Goal: Entertainment & Leisure: Consume media (video, audio)

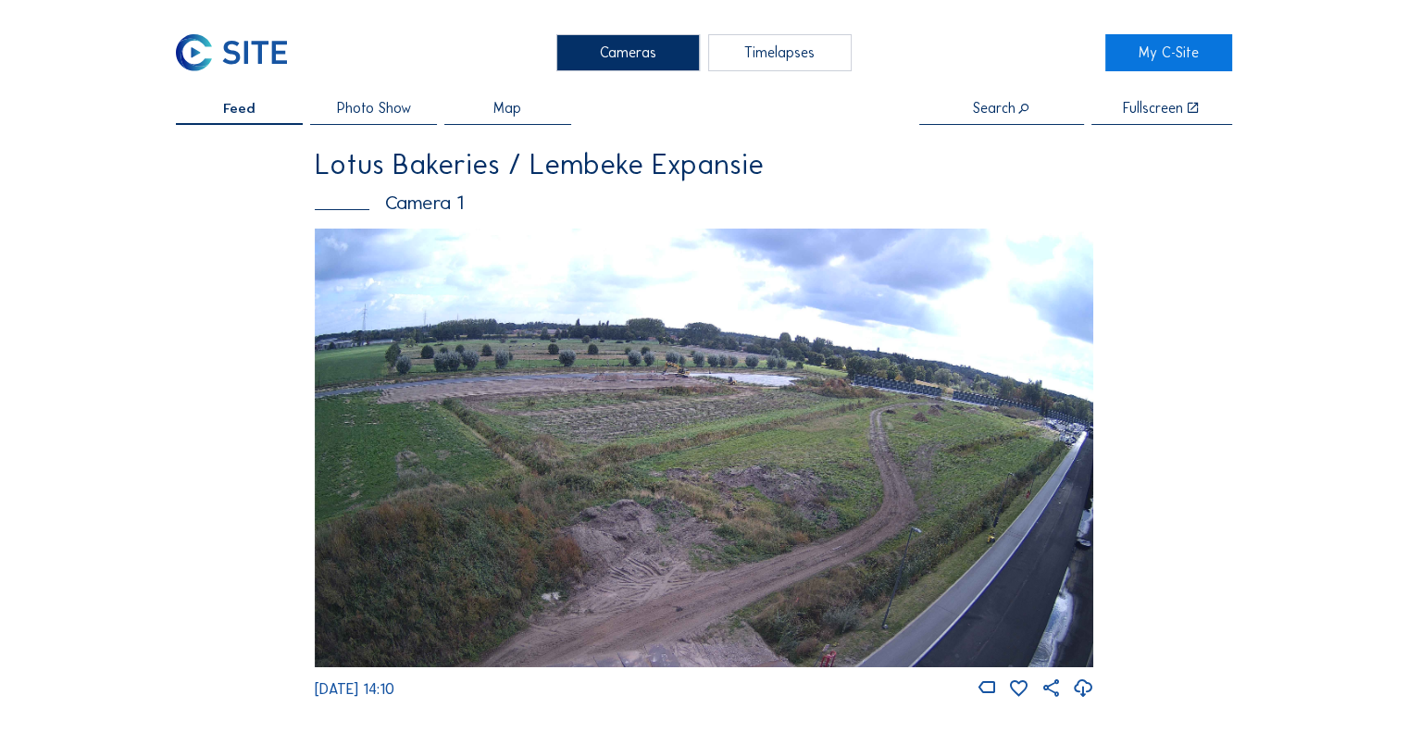
click at [659, 55] on div "Cameras" at bounding box center [629, 52] width 144 height 37
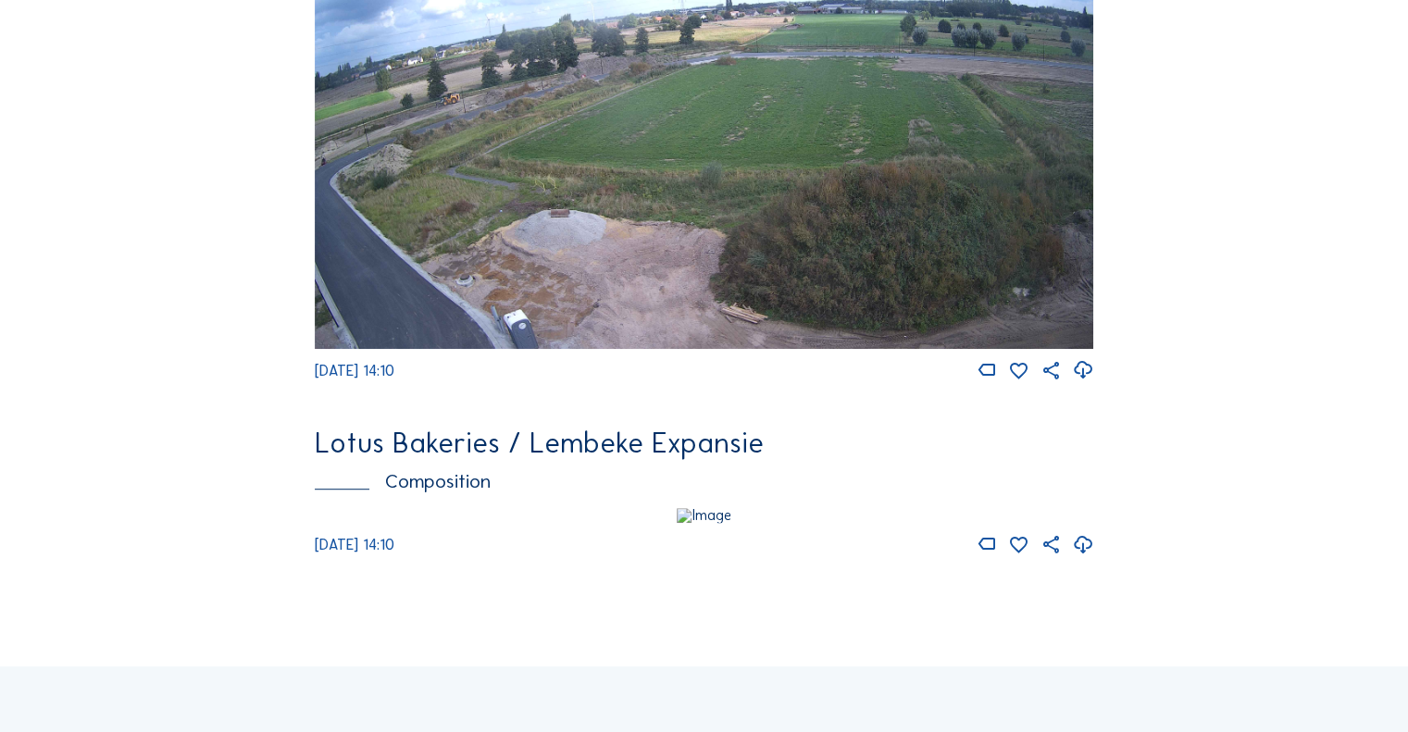
scroll to position [926, 0]
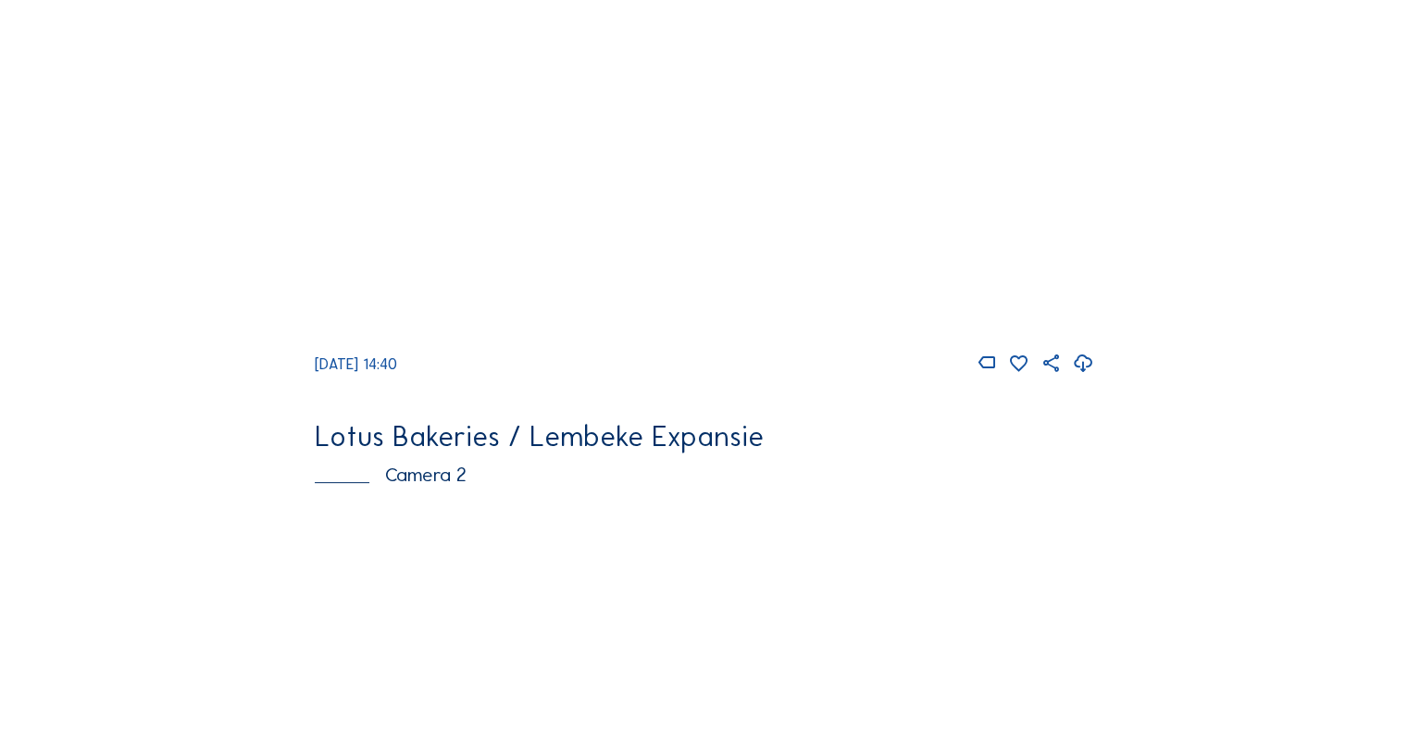
scroll to position [93, 0]
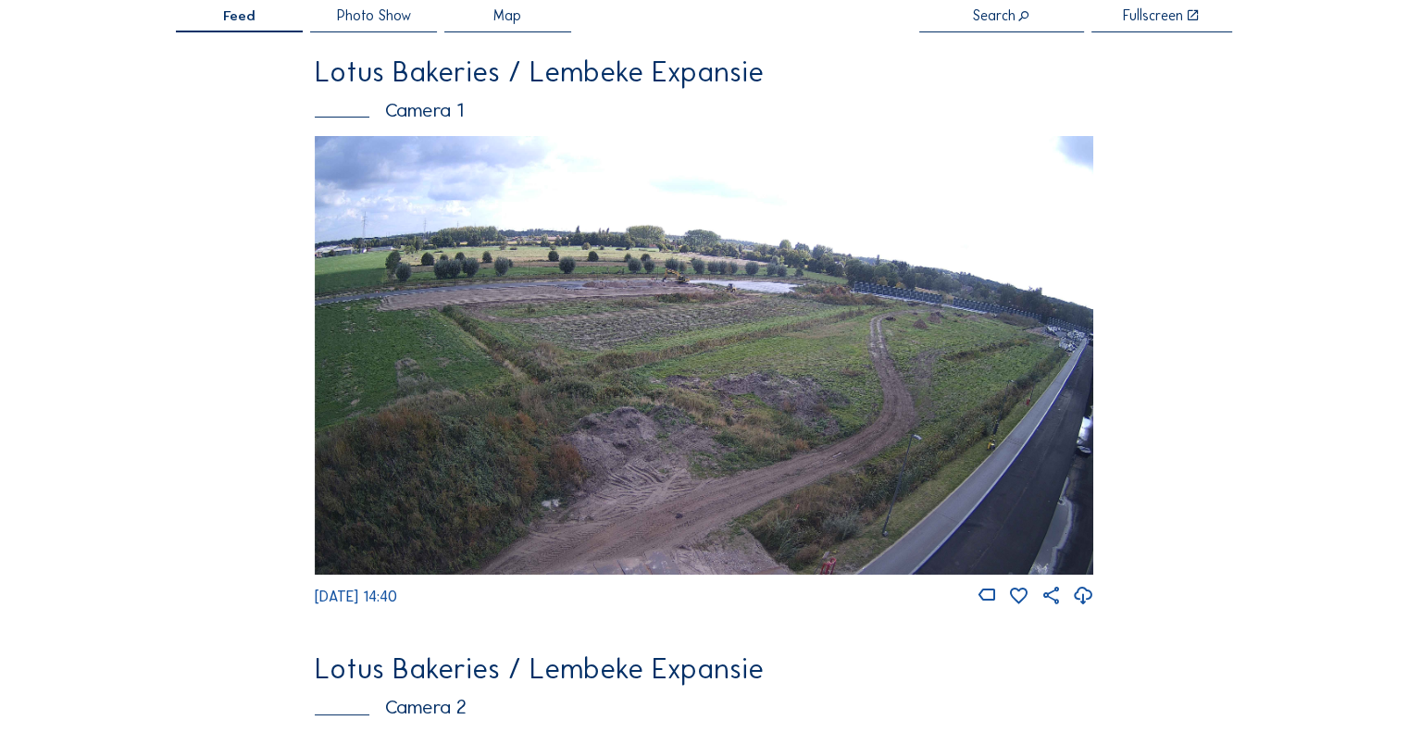
click at [870, 260] on img at bounding box center [704, 355] width 779 height 438
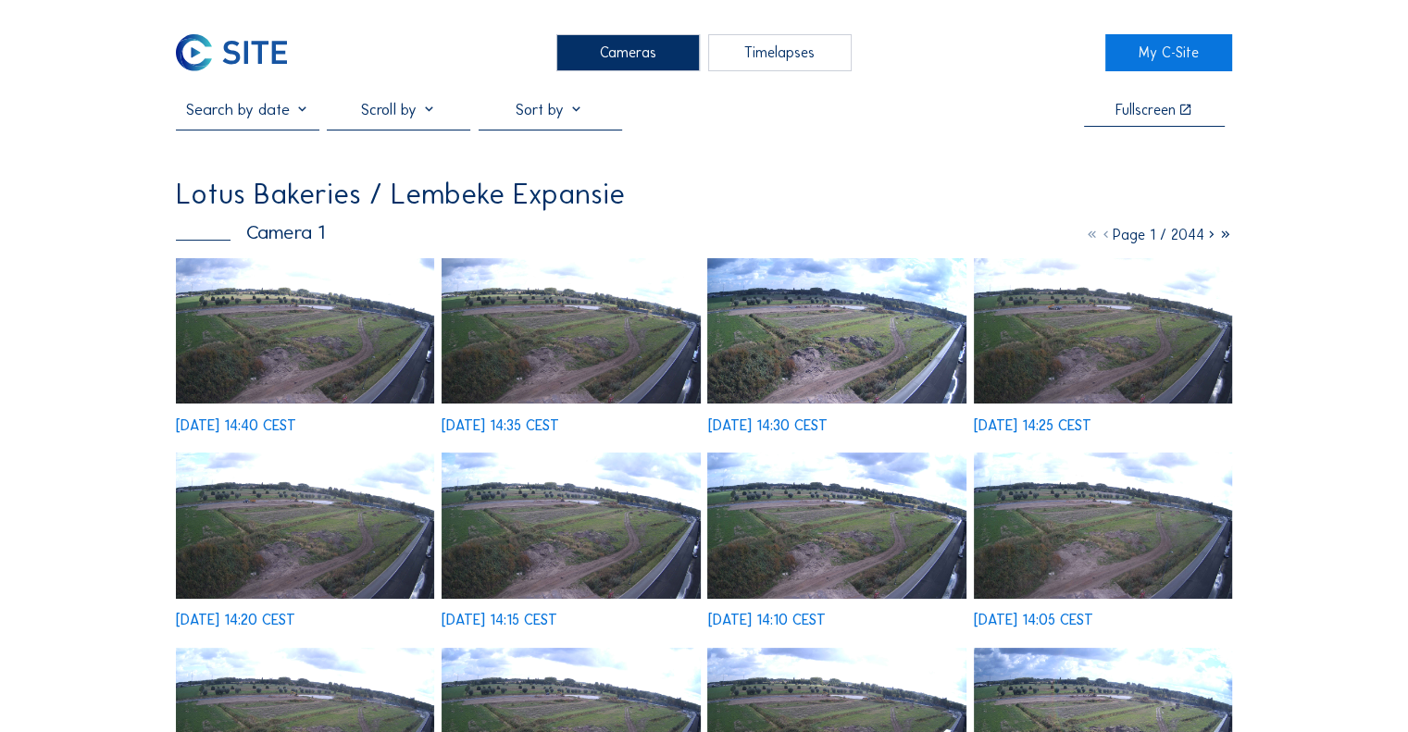
click at [347, 330] on img at bounding box center [305, 330] width 258 height 145
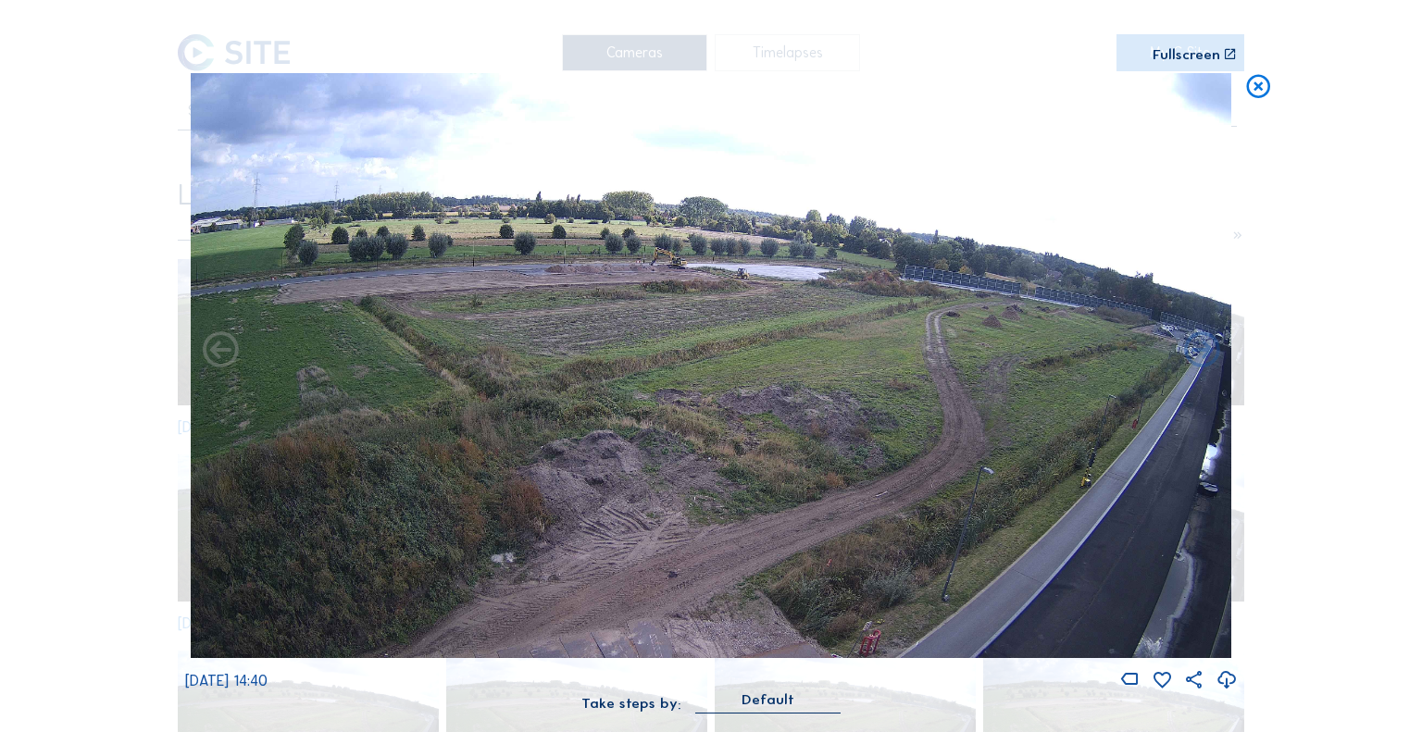
click at [1266, 94] on icon at bounding box center [1259, 88] width 29 height 30
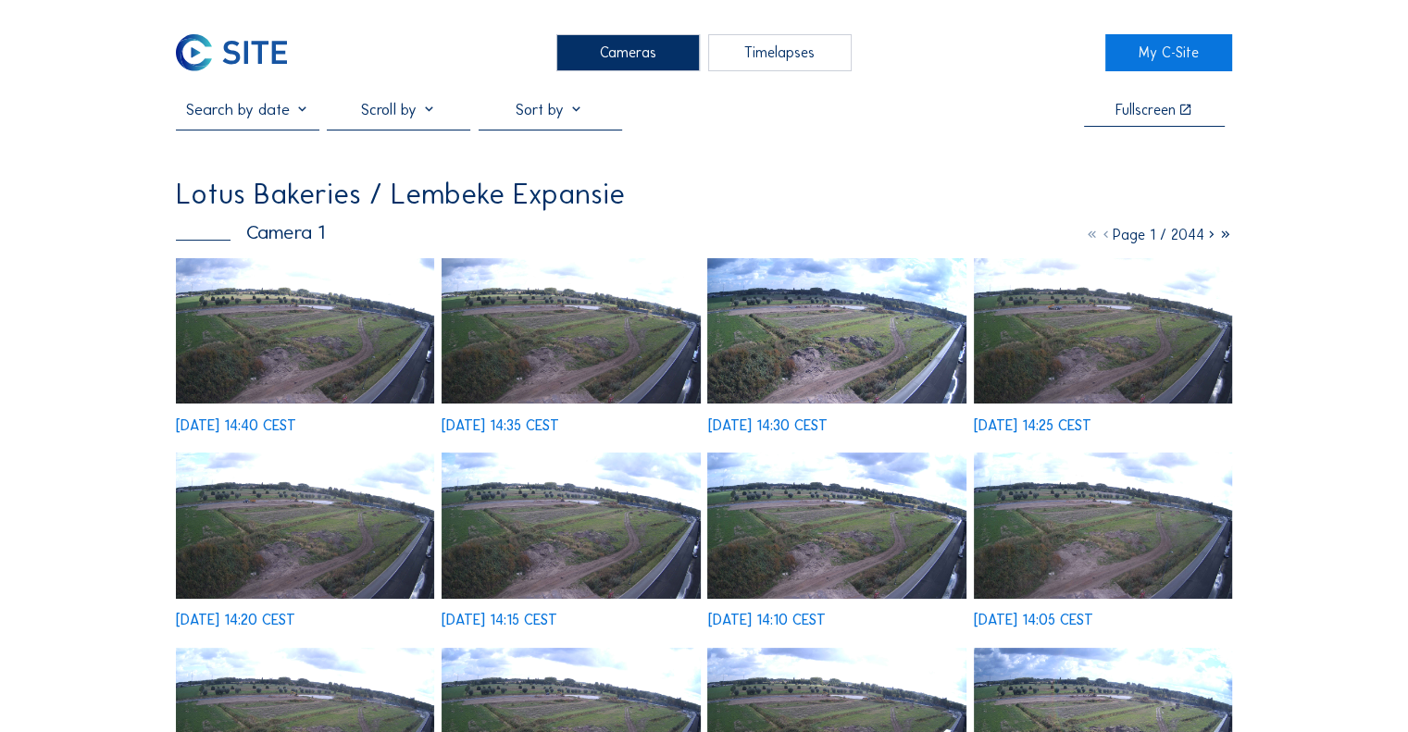
click at [244, 55] on img at bounding box center [231, 52] width 110 height 37
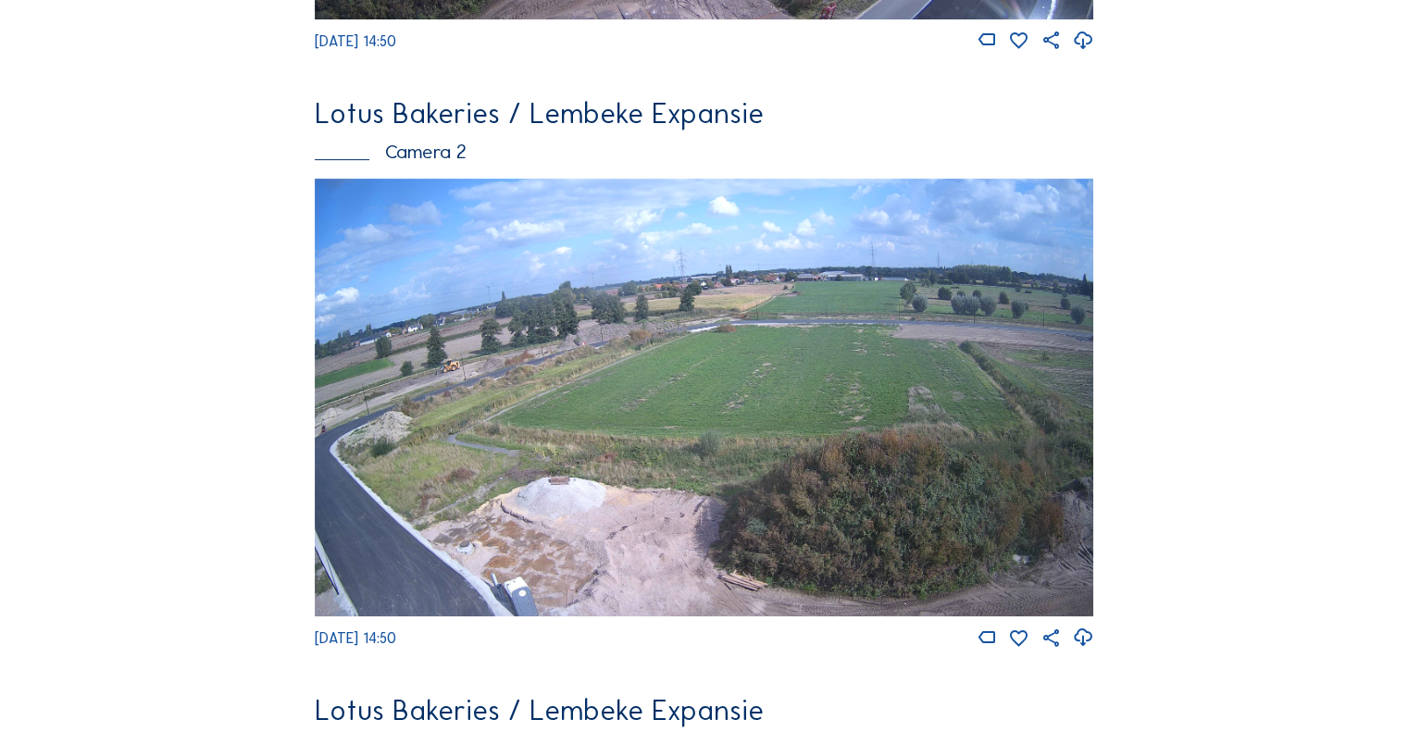
scroll to position [185, 0]
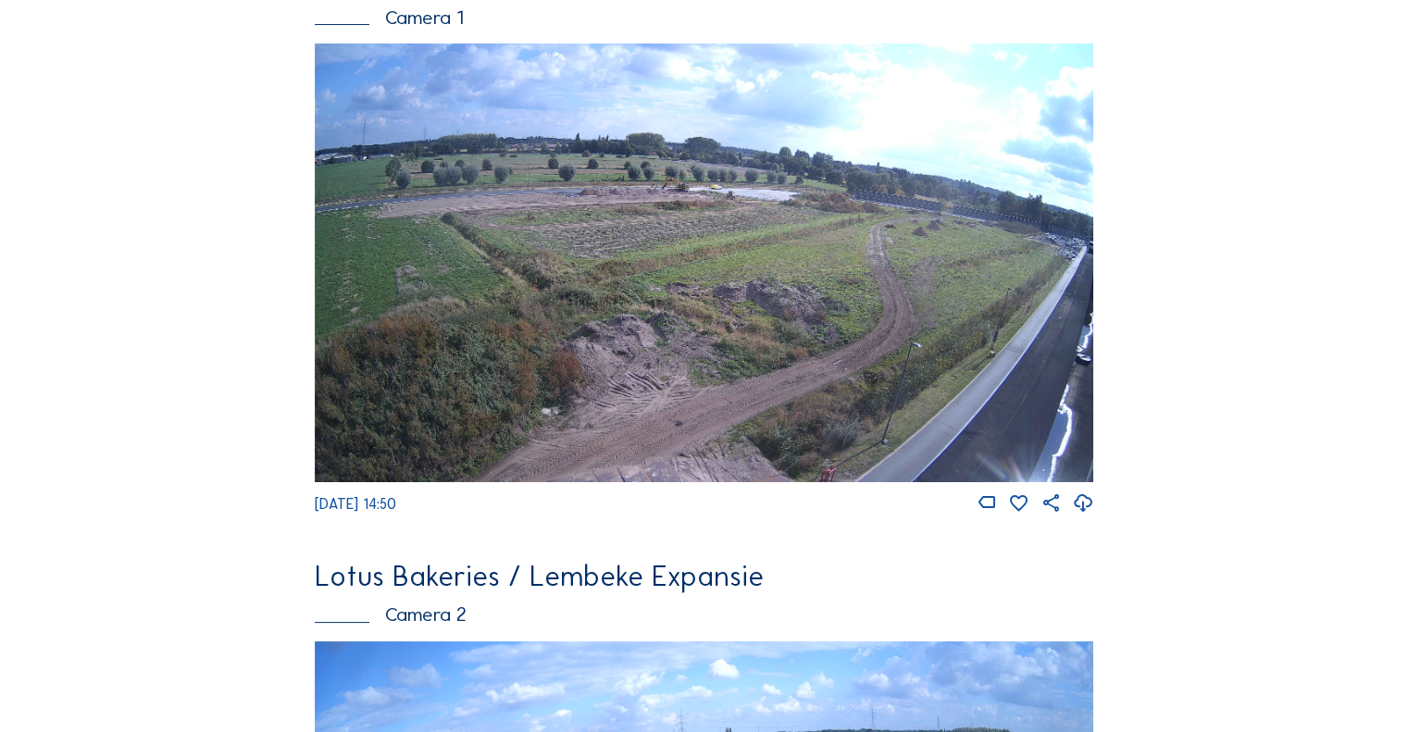
click at [519, 294] on img at bounding box center [704, 263] width 779 height 438
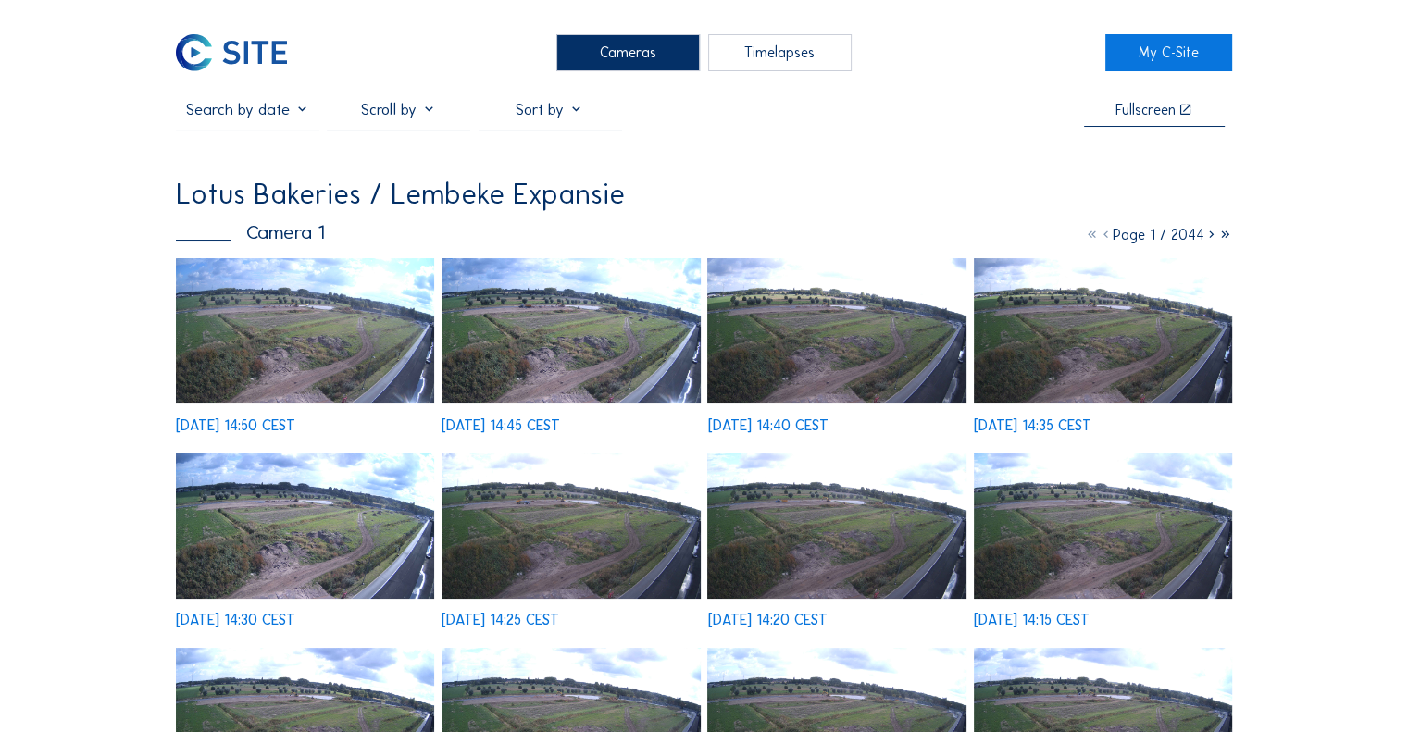
click at [314, 340] on img at bounding box center [305, 330] width 258 height 145
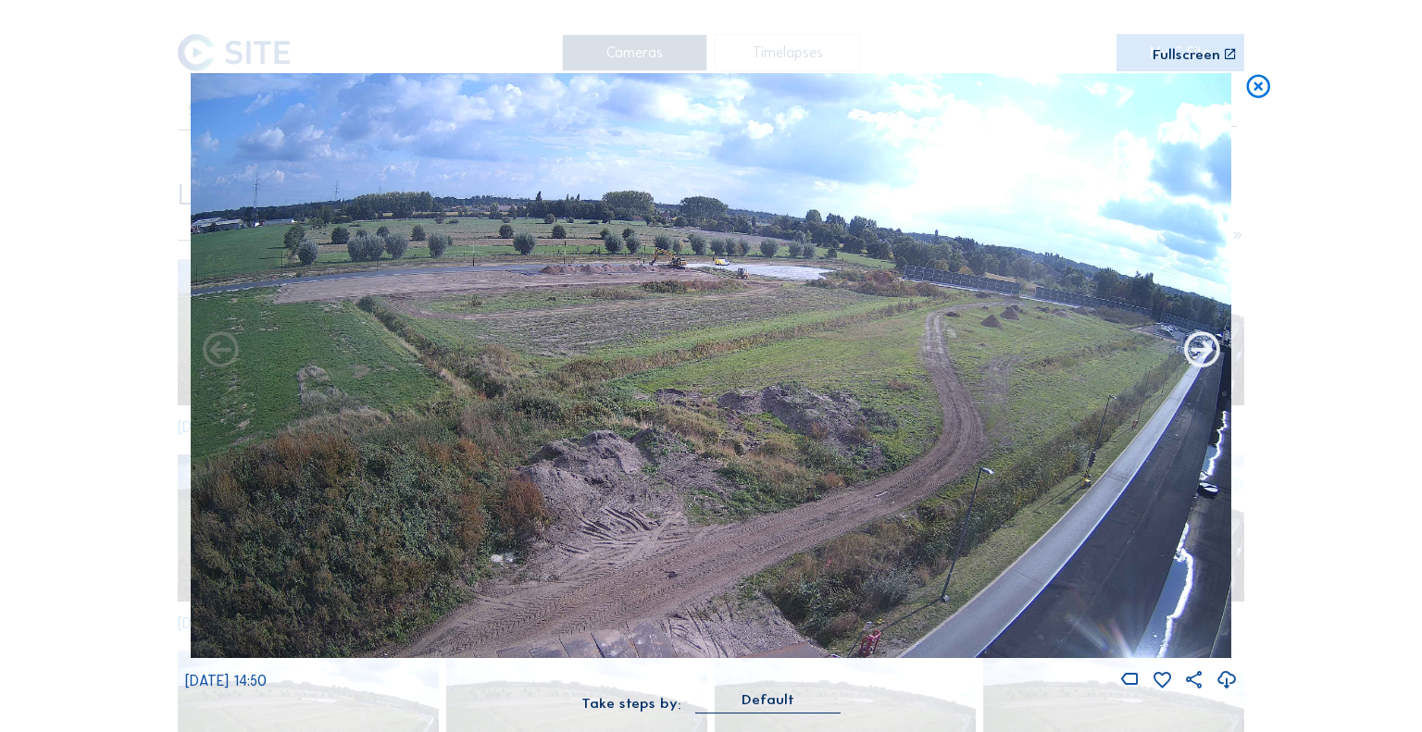
click at [1201, 364] on icon at bounding box center [1202, 352] width 43 height 44
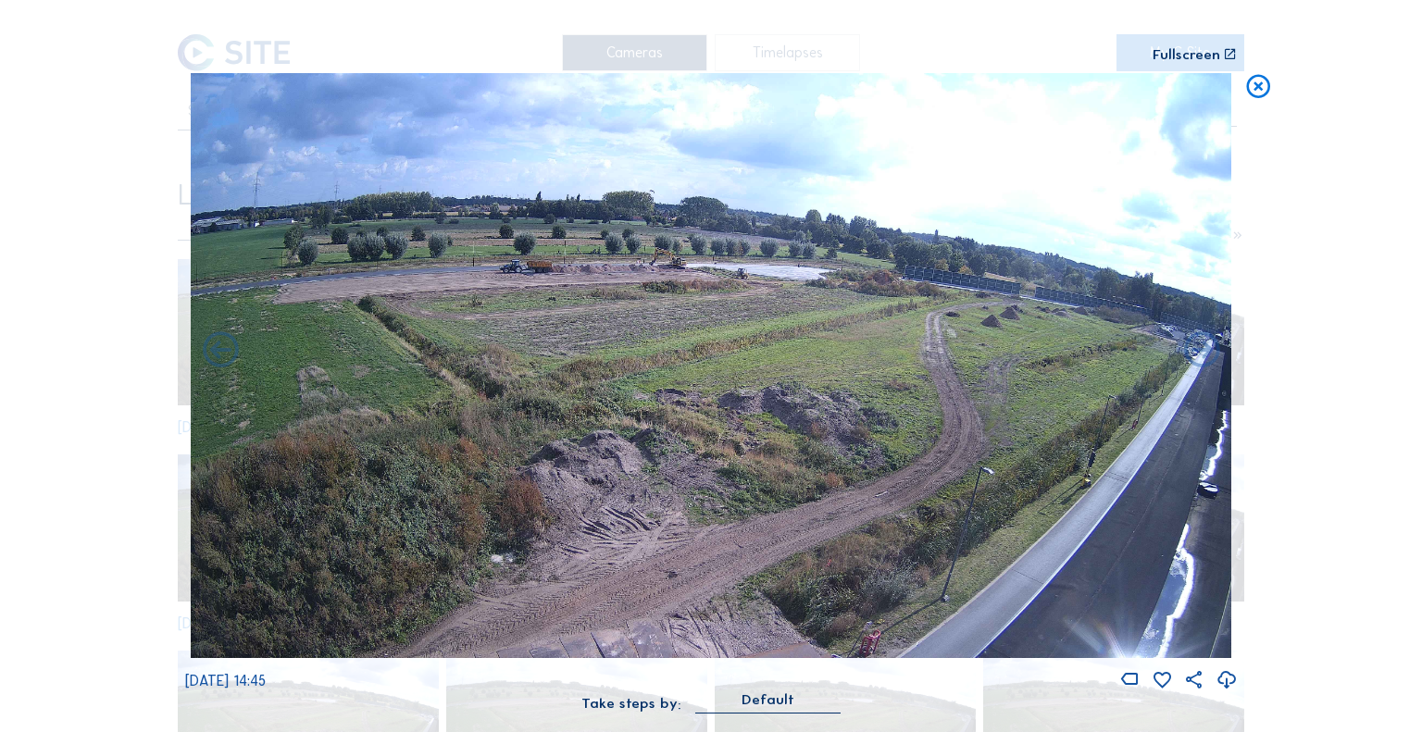
click at [1201, 364] on icon at bounding box center [1202, 352] width 43 height 44
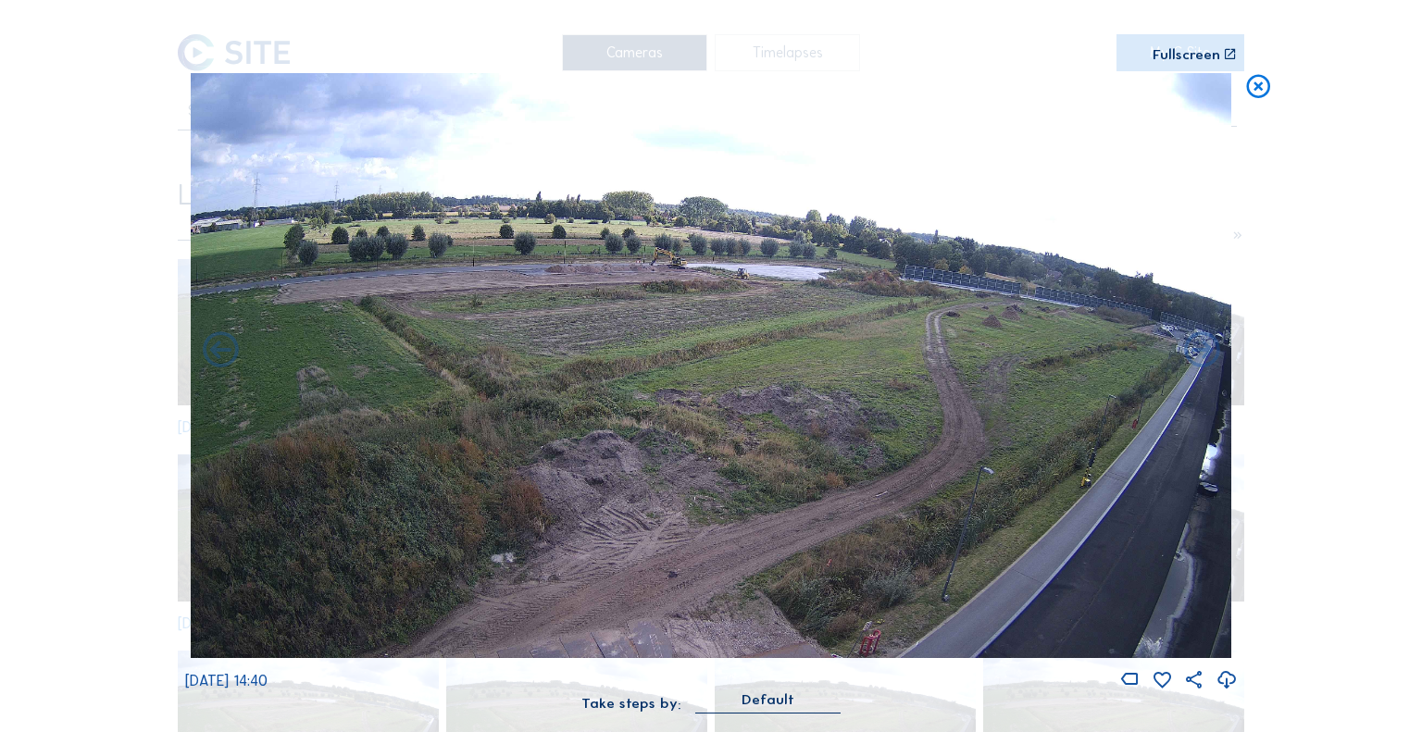
click at [1201, 364] on icon at bounding box center [1202, 352] width 43 height 44
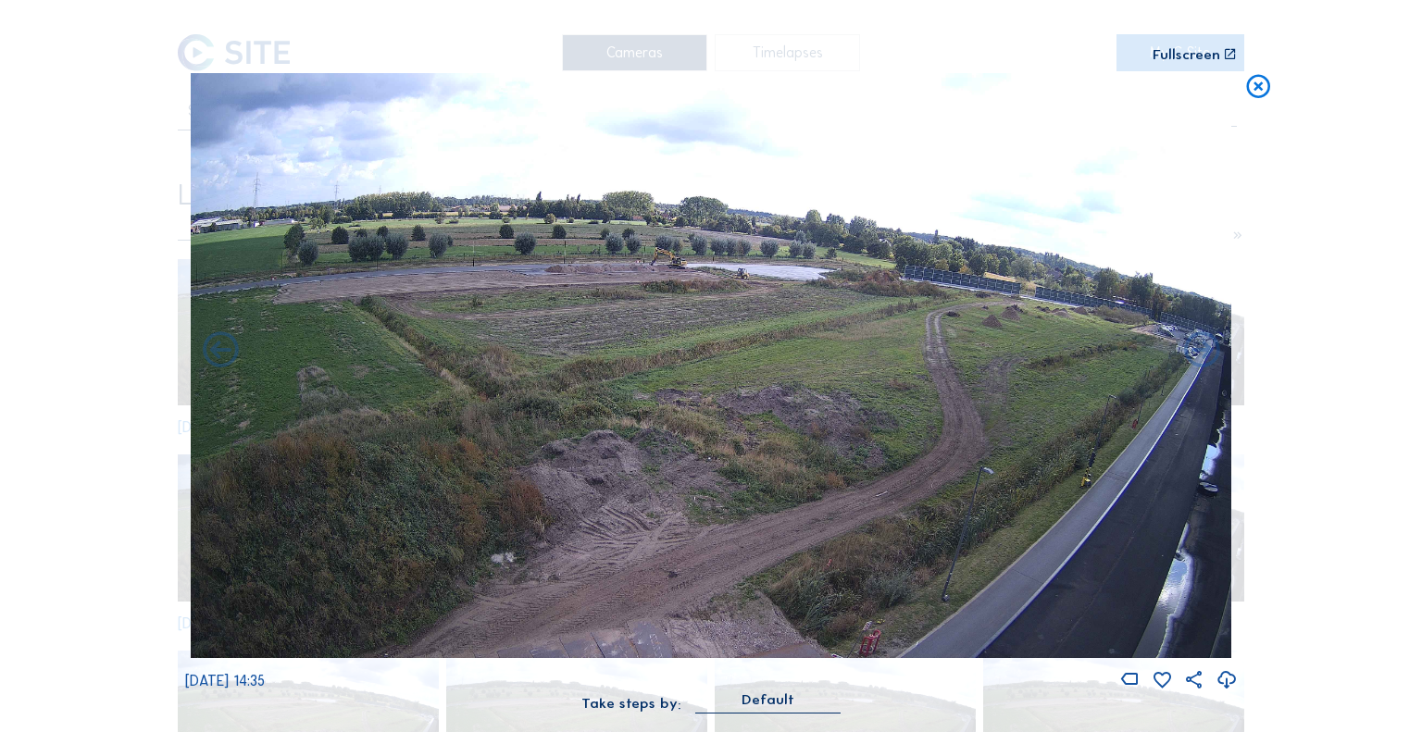
click at [1201, 364] on icon at bounding box center [1202, 352] width 43 height 44
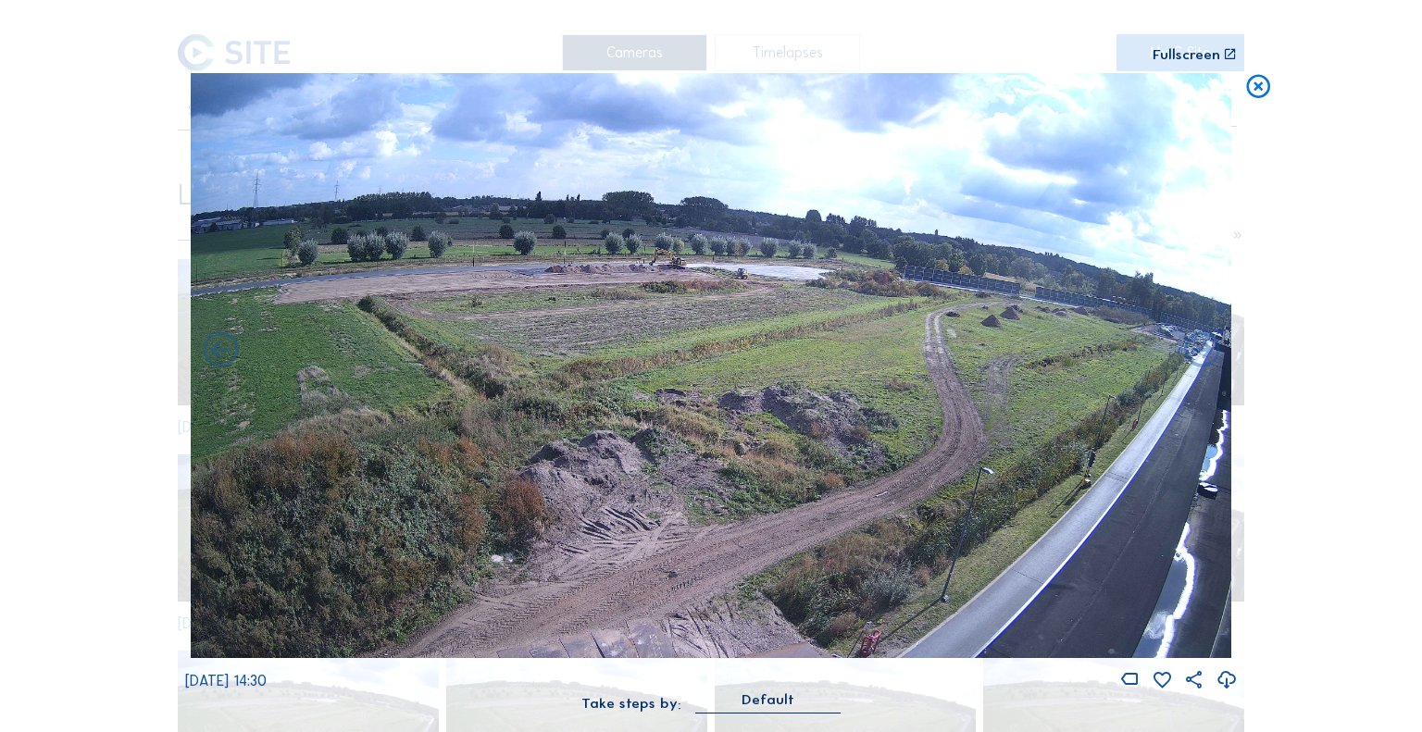
click at [1201, 364] on icon at bounding box center [1202, 352] width 43 height 44
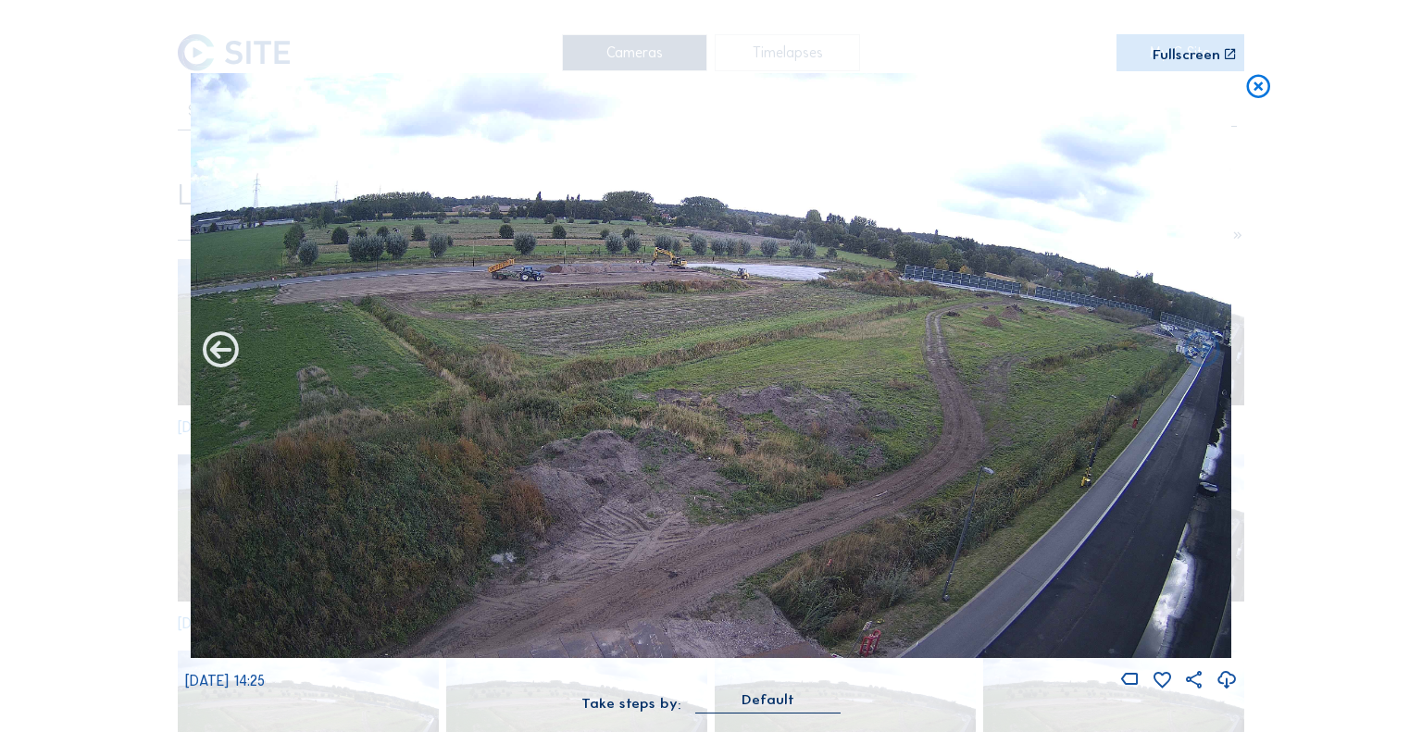
click at [210, 358] on icon at bounding box center [220, 352] width 43 height 44
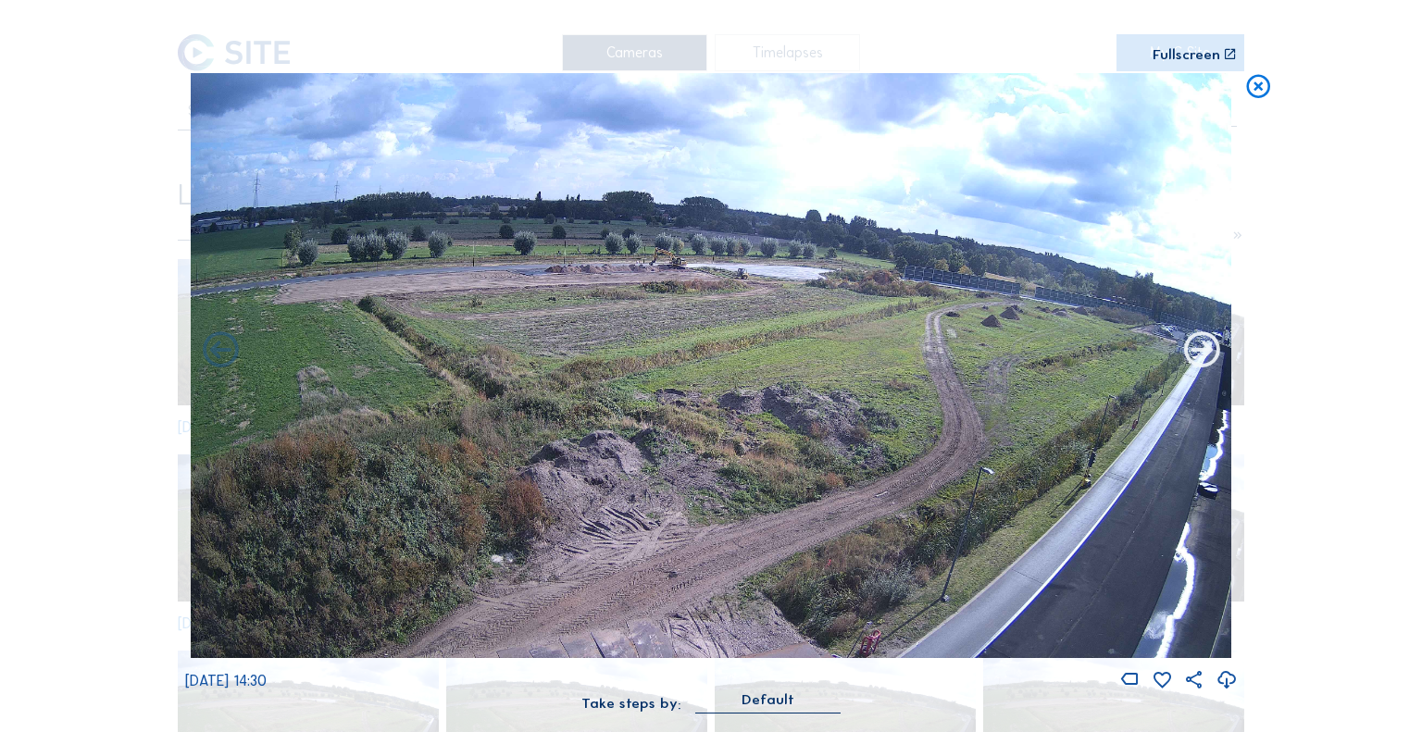
click at [1219, 352] on icon at bounding box center [1202, 352] width 43 height 44
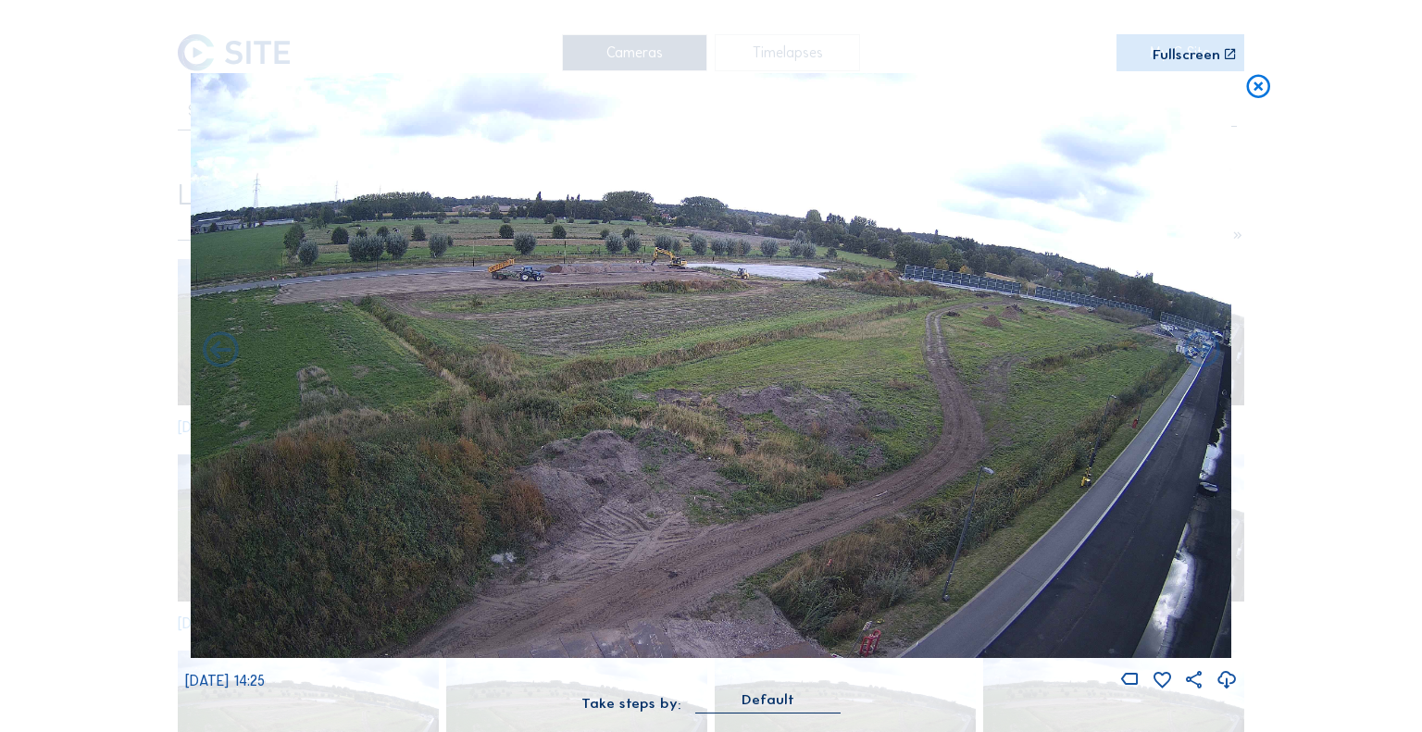
click at [1219, 352] on icon at bounding box center [1202, 352] width 43 height 44
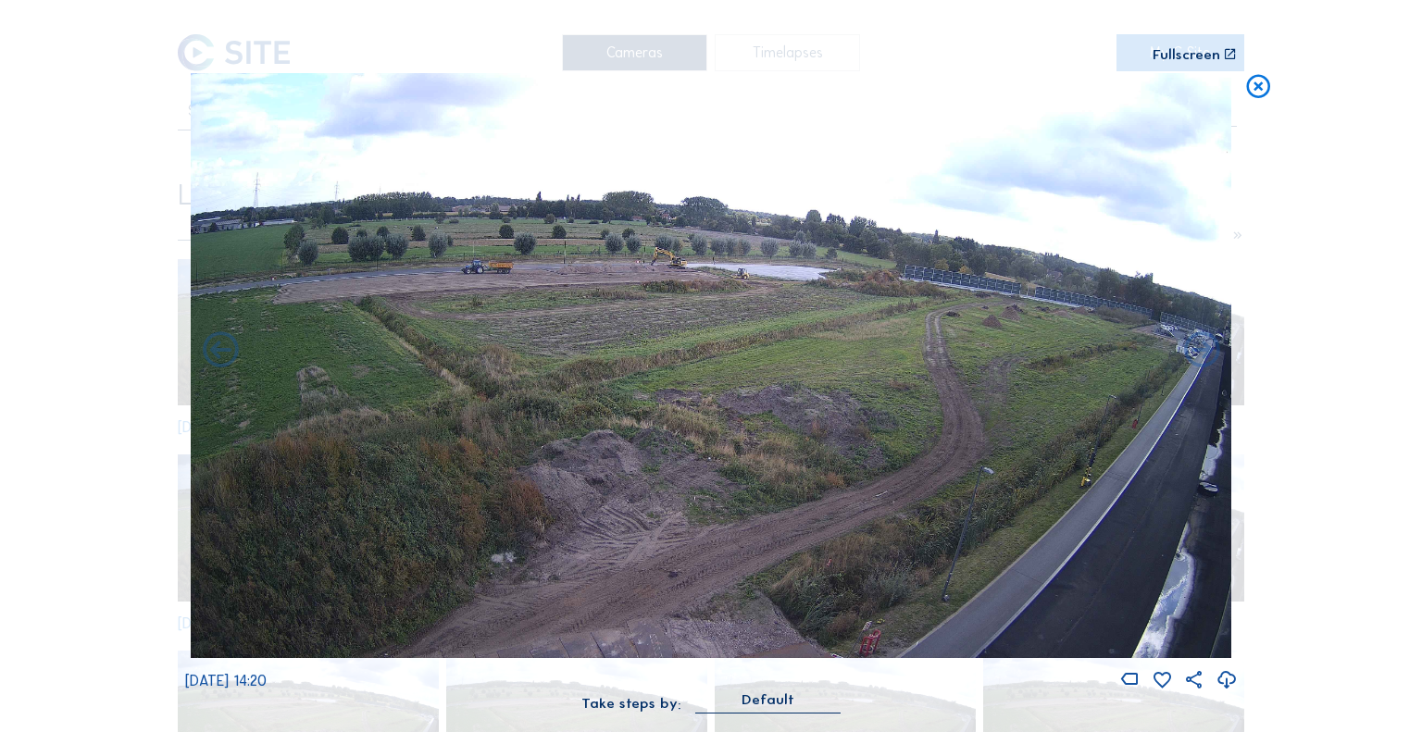
click at [1219, 352] on icon at bounding box center [1202, 352] width 43 height 44
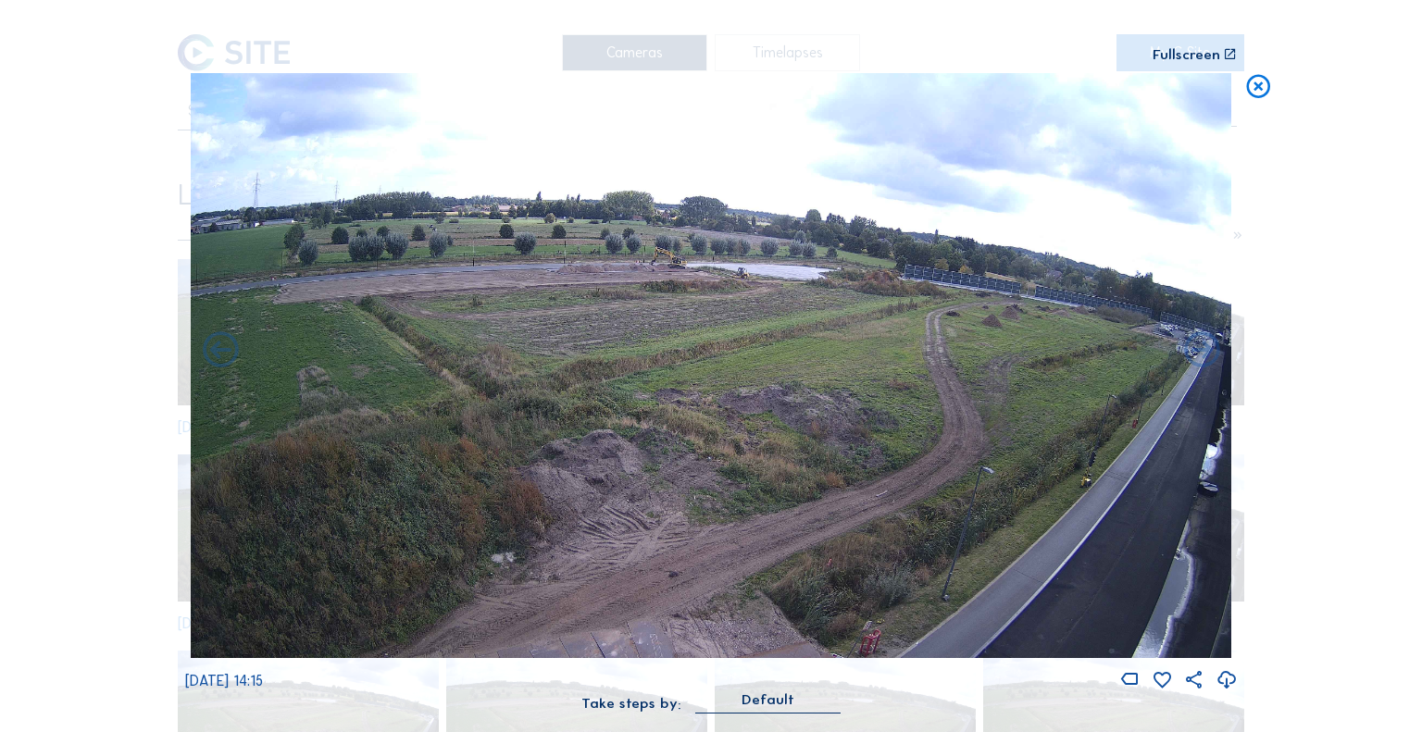
click at [1219, 352] on icon at bounding box center [1202, 352] width 43 height 44
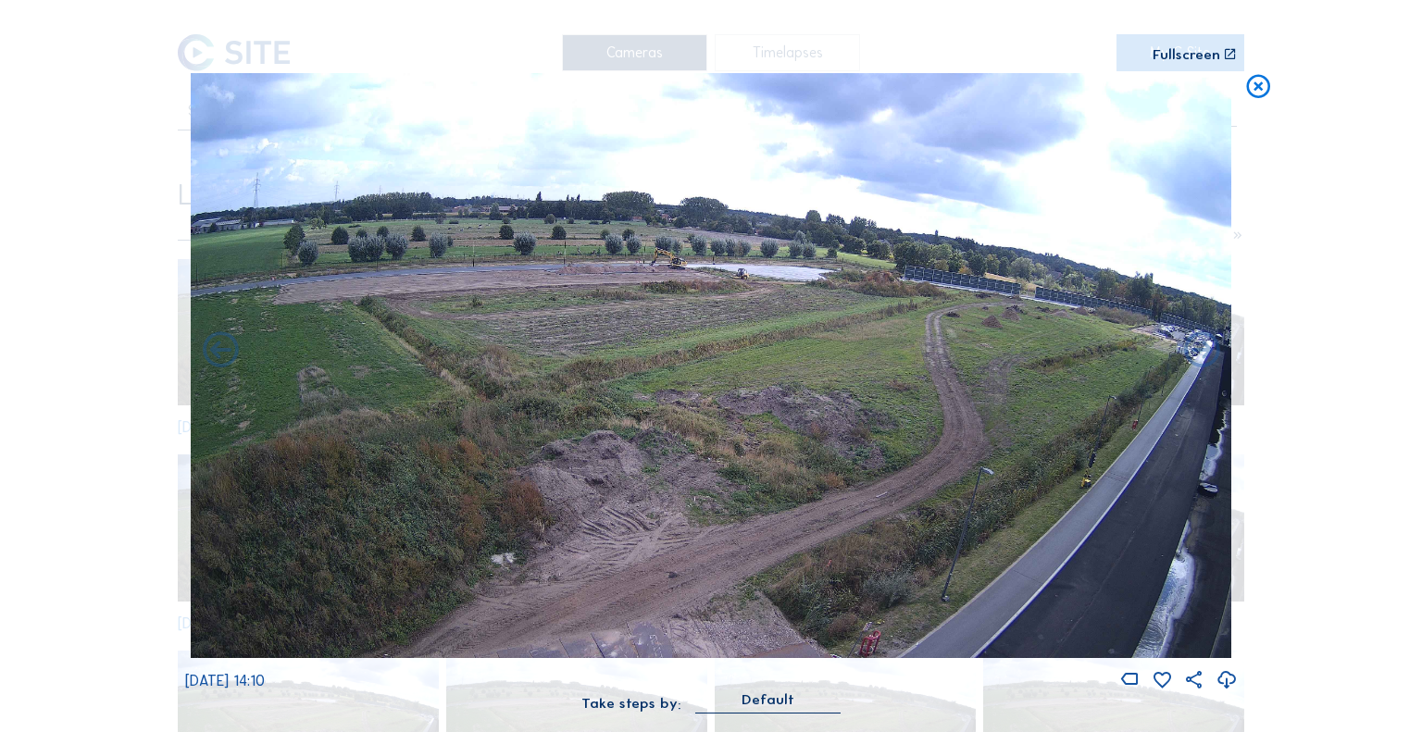
click at [1219, 352] on icon at bounding box center [1202, 352] width 43 height 44
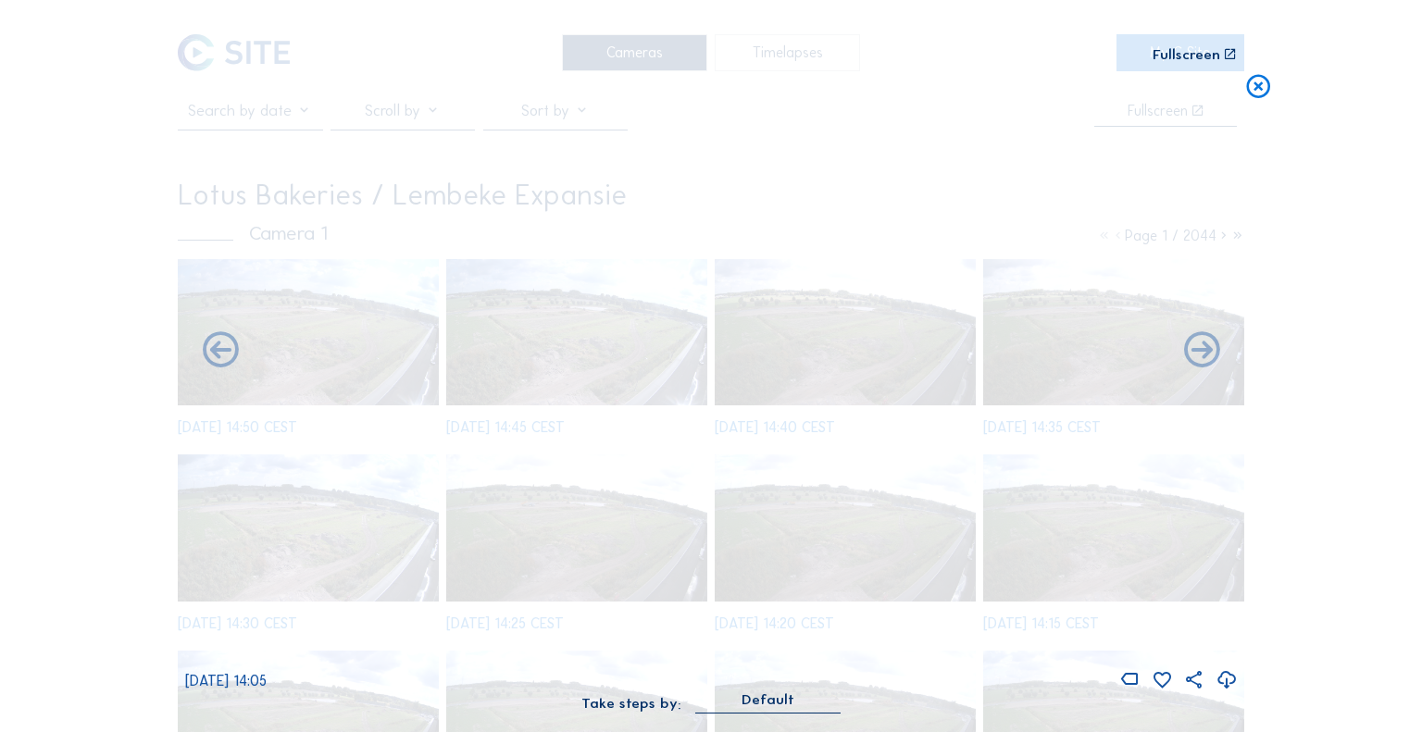
click at [1219, 352] on icon at bounding box center [1202, 352] width 43 height 44
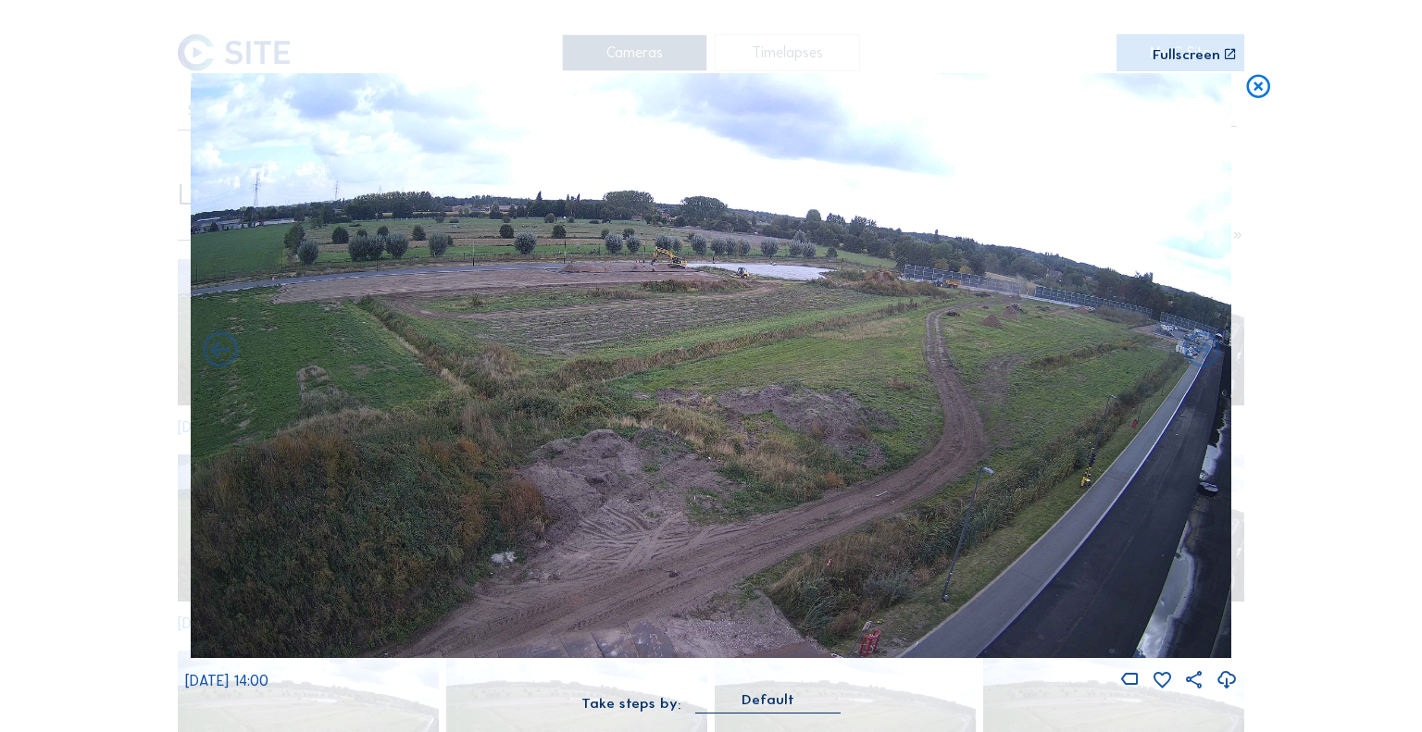
click at [1219, 352] on icon at bounding box center [1202, 352] width 43 height 44
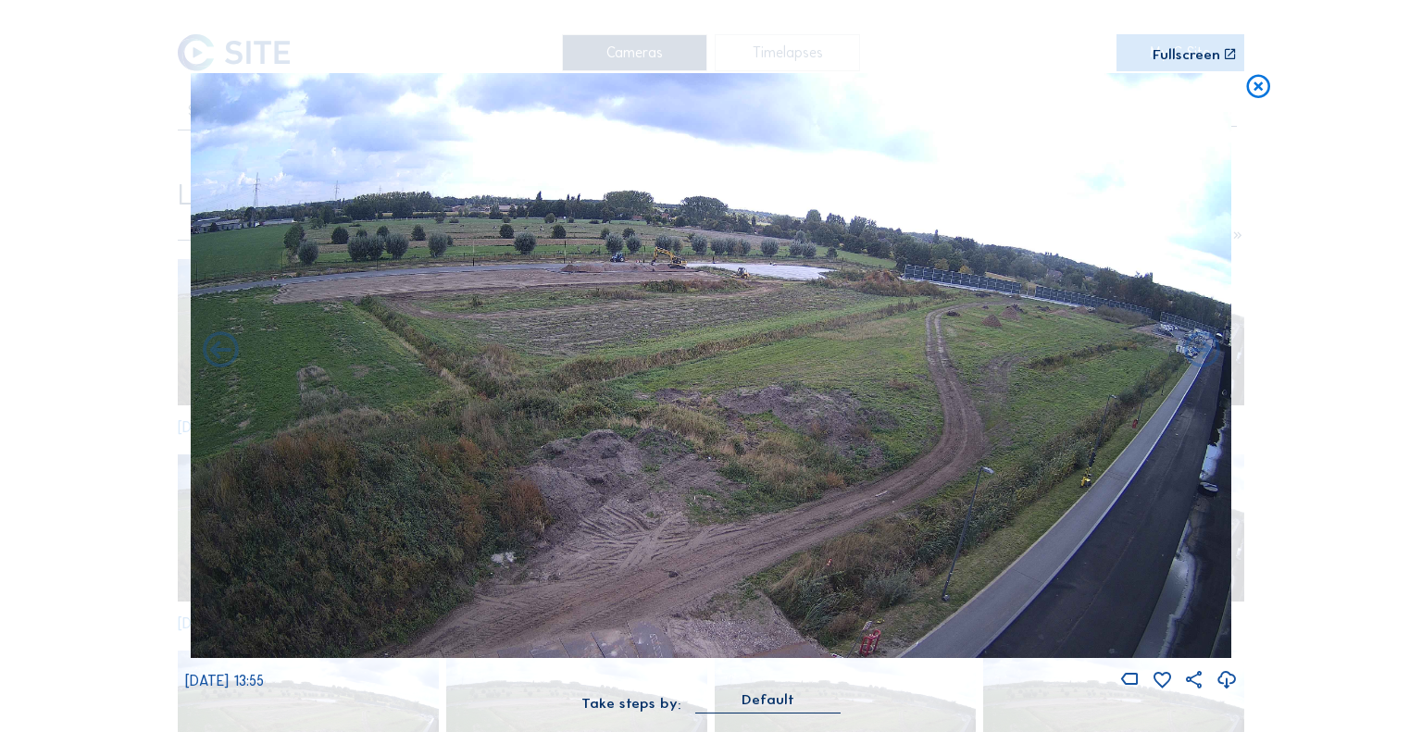
click at [1258, 93] on icon at bounding box center [1259, 88] width 29 height 30
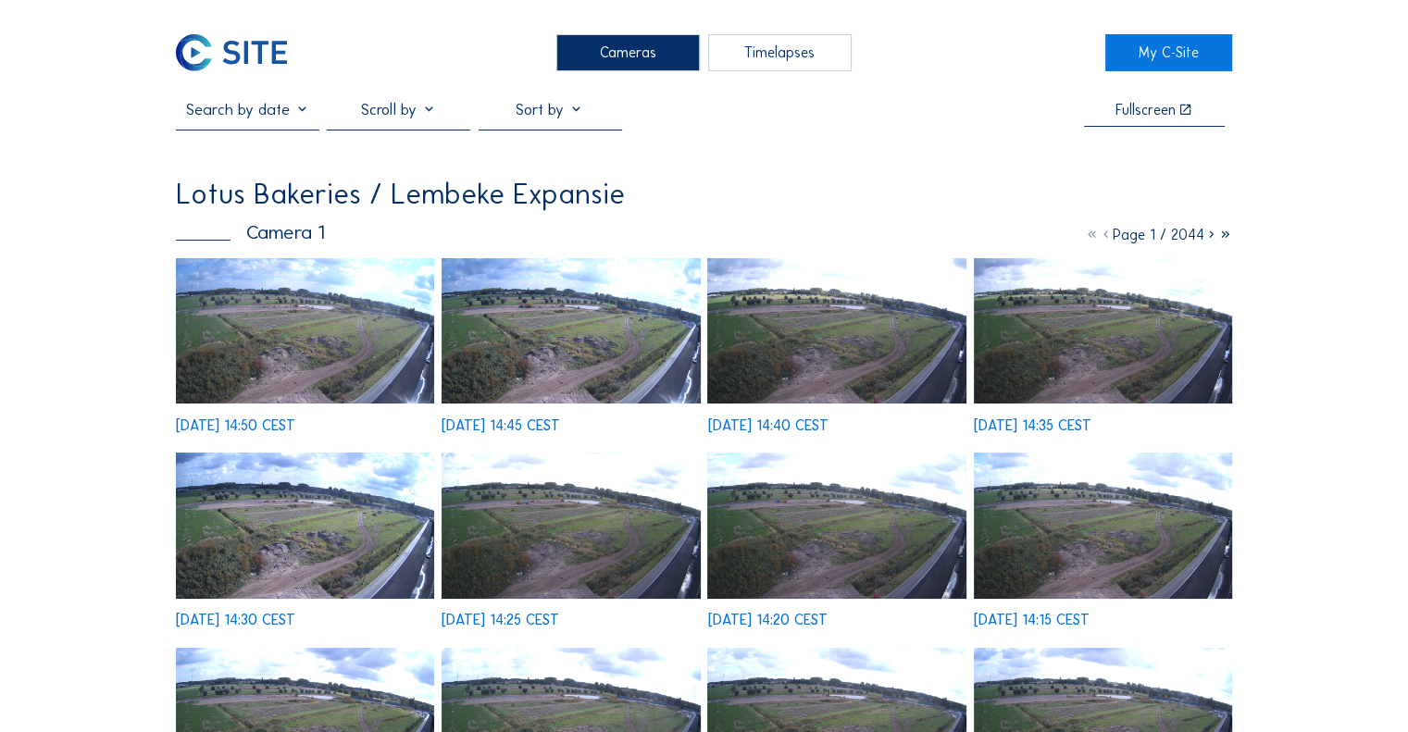
click at [740, 49] on div "Timelapses" at bounding box center [780, 52] width 144 height 37
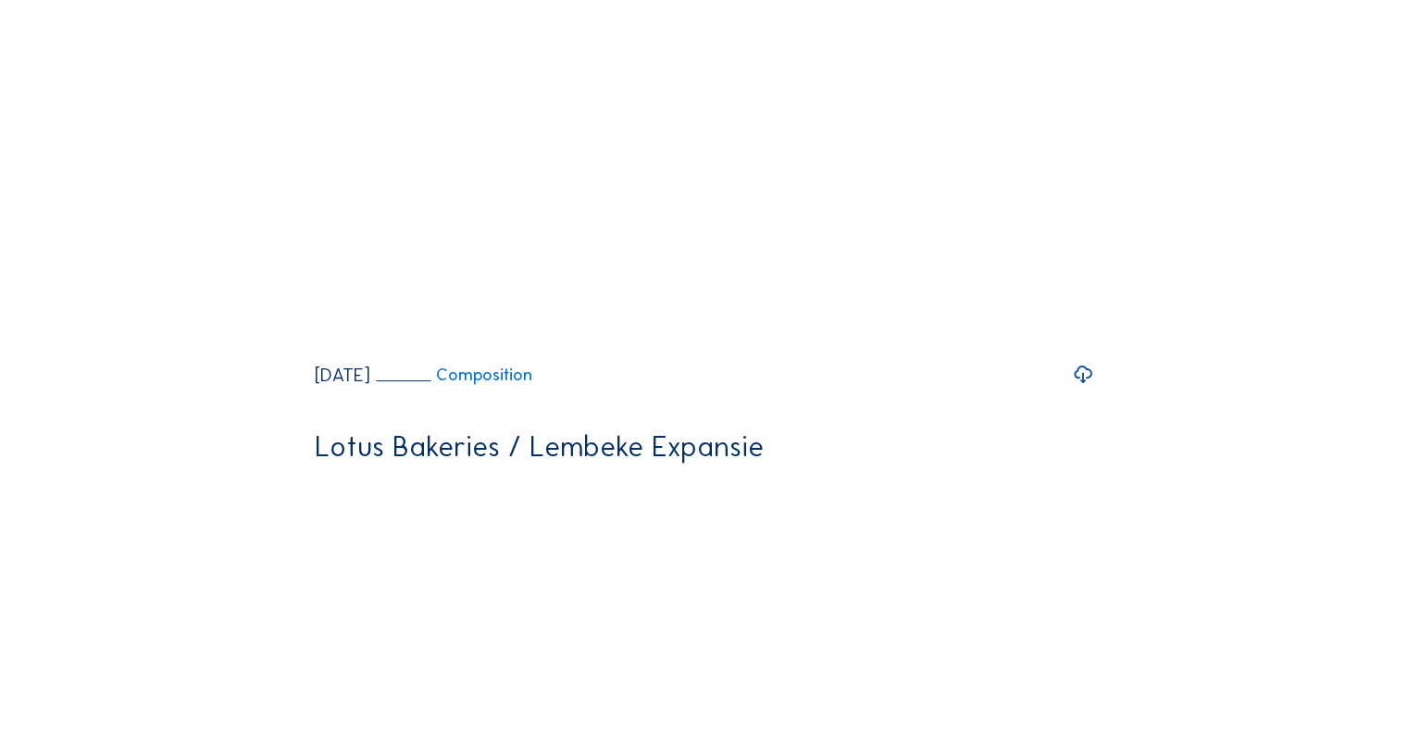
scroll to position [93, 0]
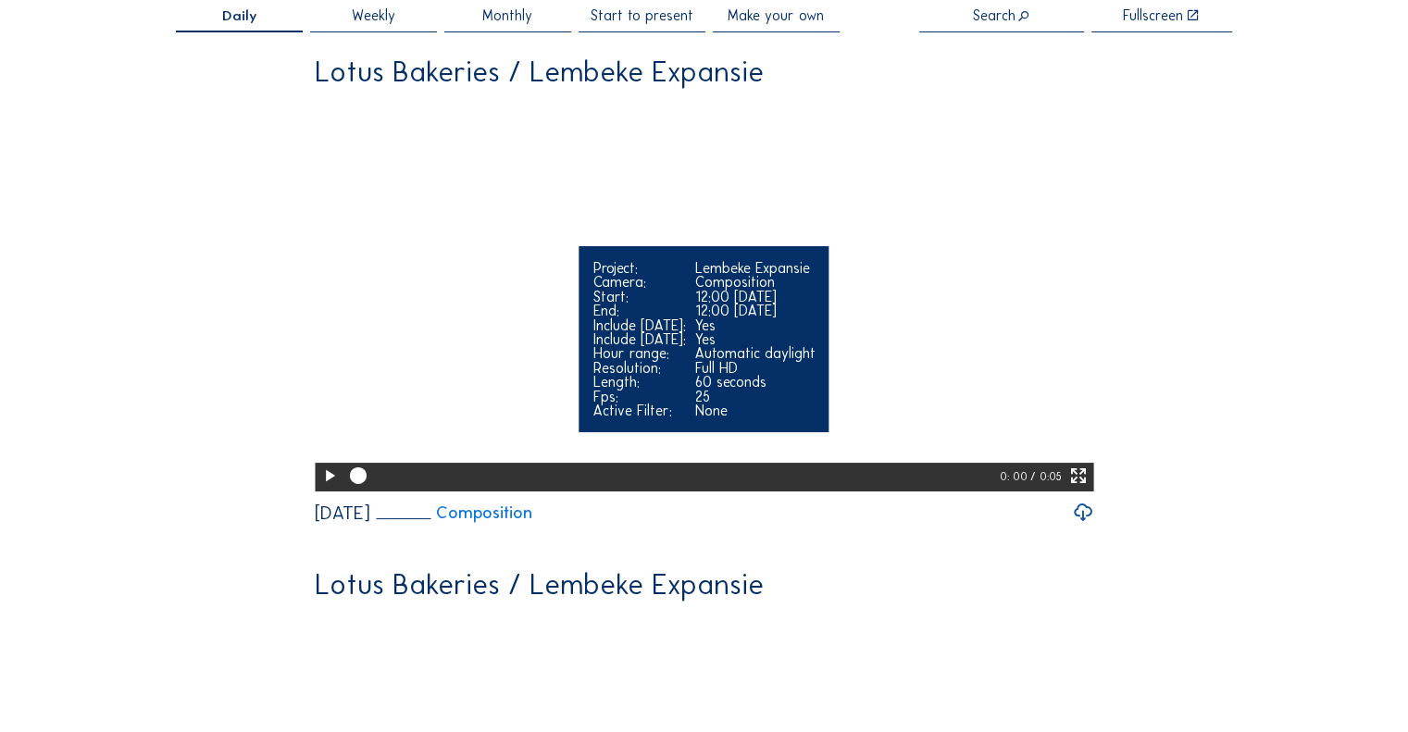
click at [1083, 464] on icon at bounding box center [1079, 476] width 20 height 25
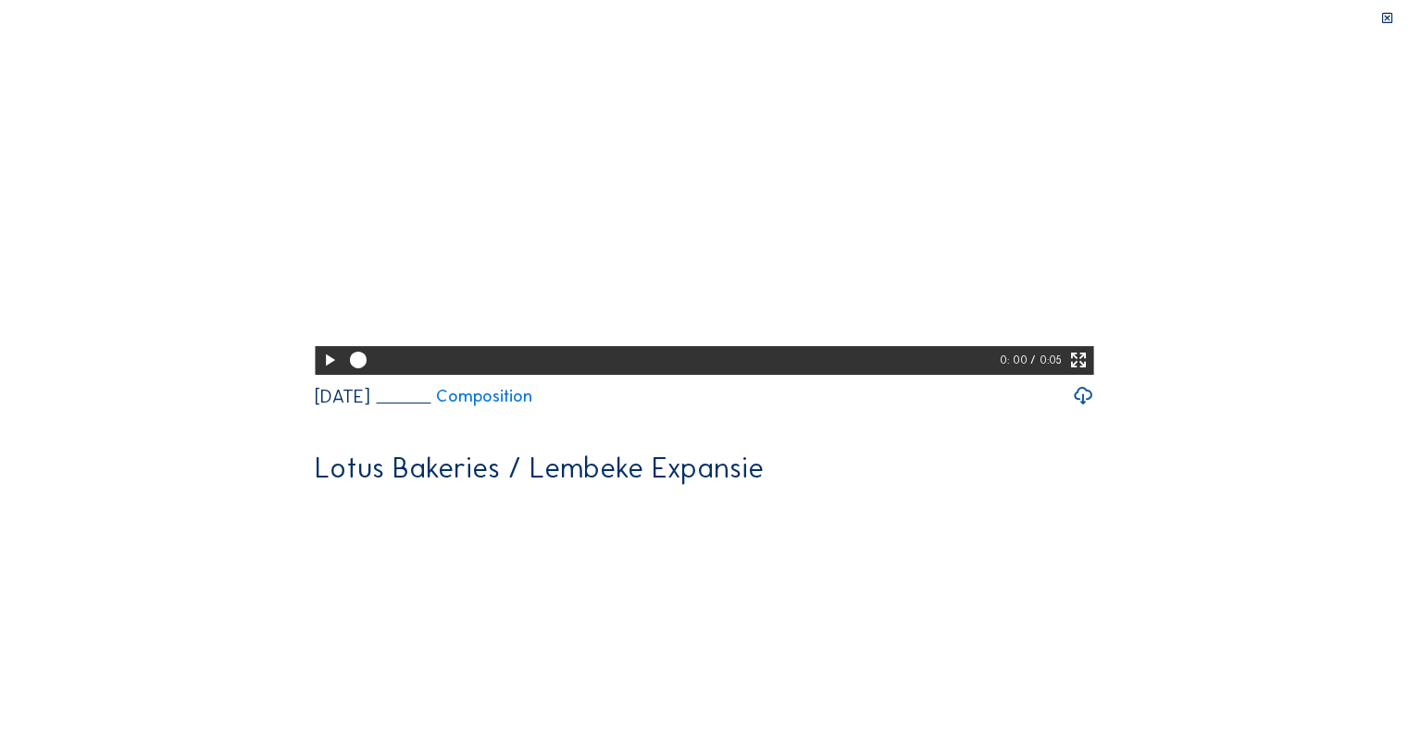
scroll to position [0, 0]
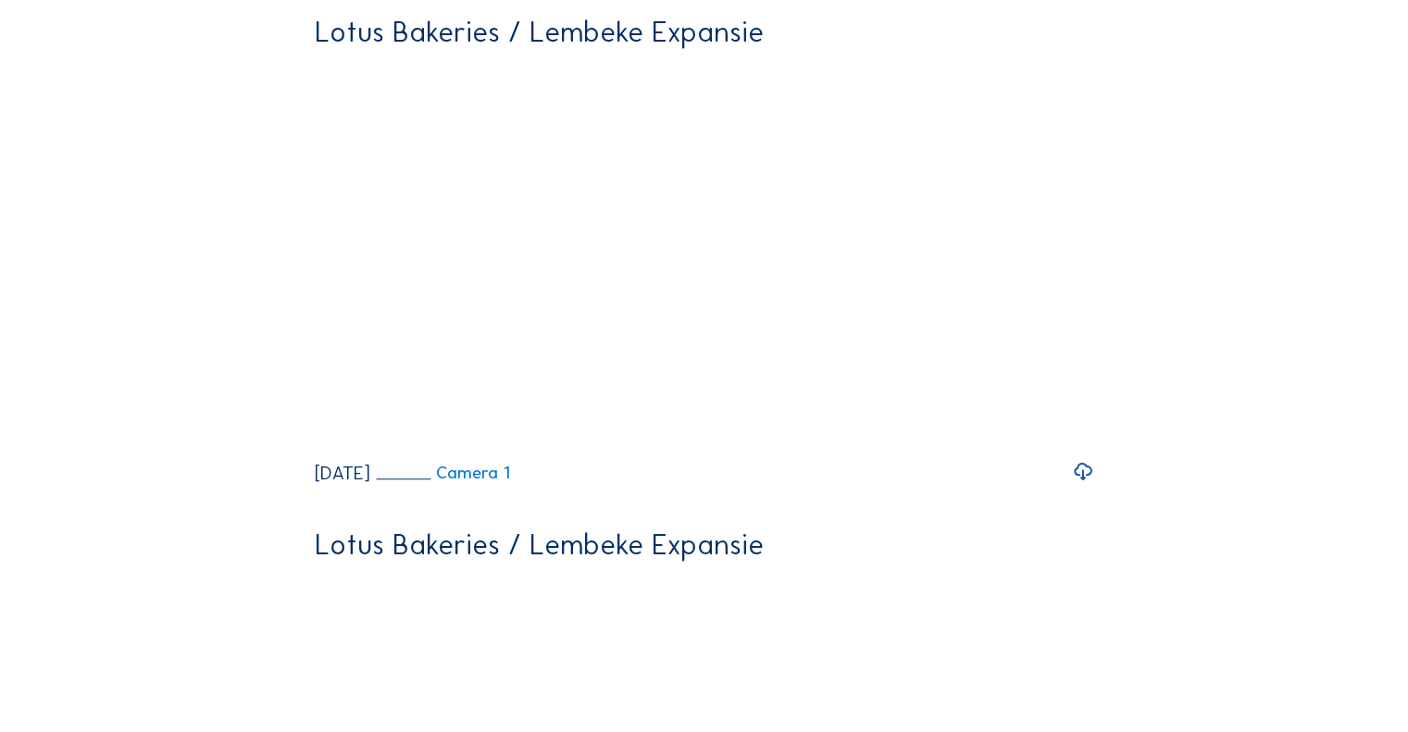
scroll to position [1204, 0]
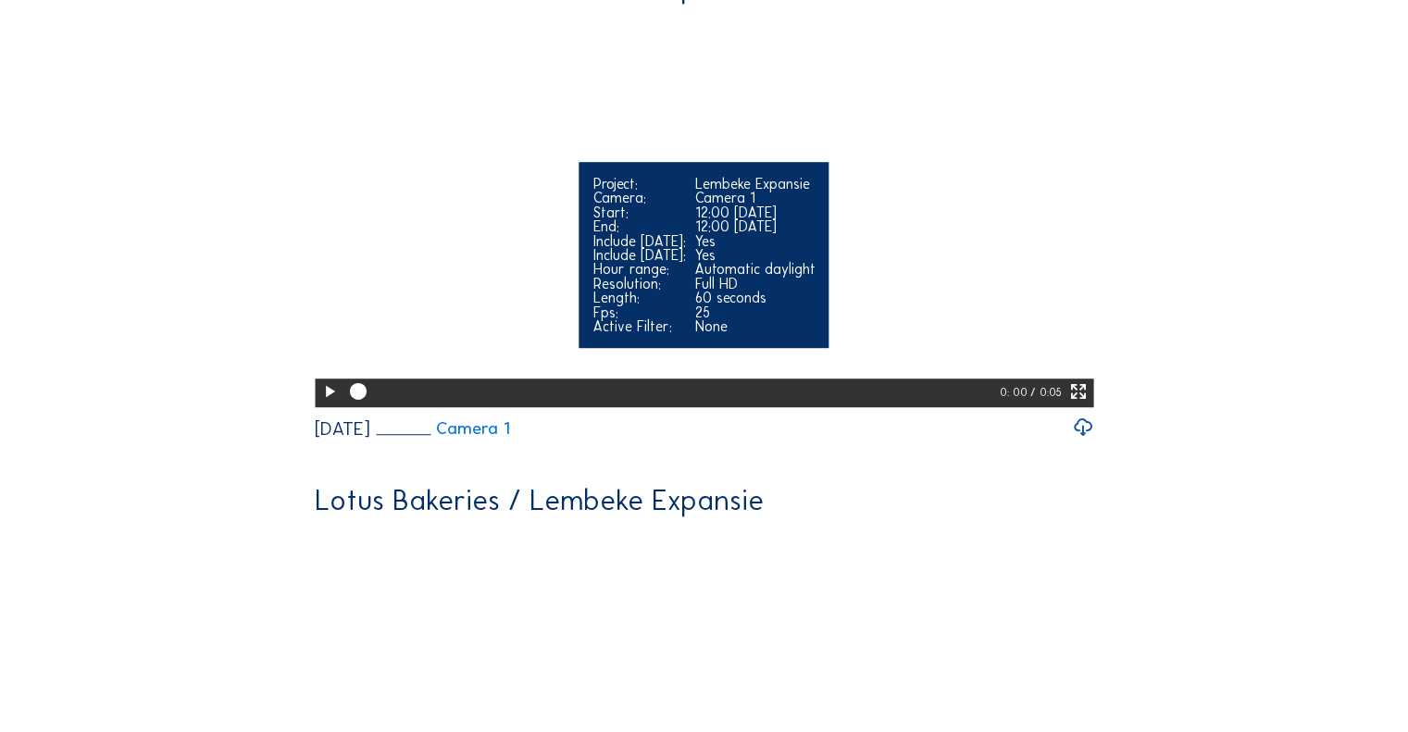
click at [319, 380] on icon at bounding box center [329, 392] width 20 height 25
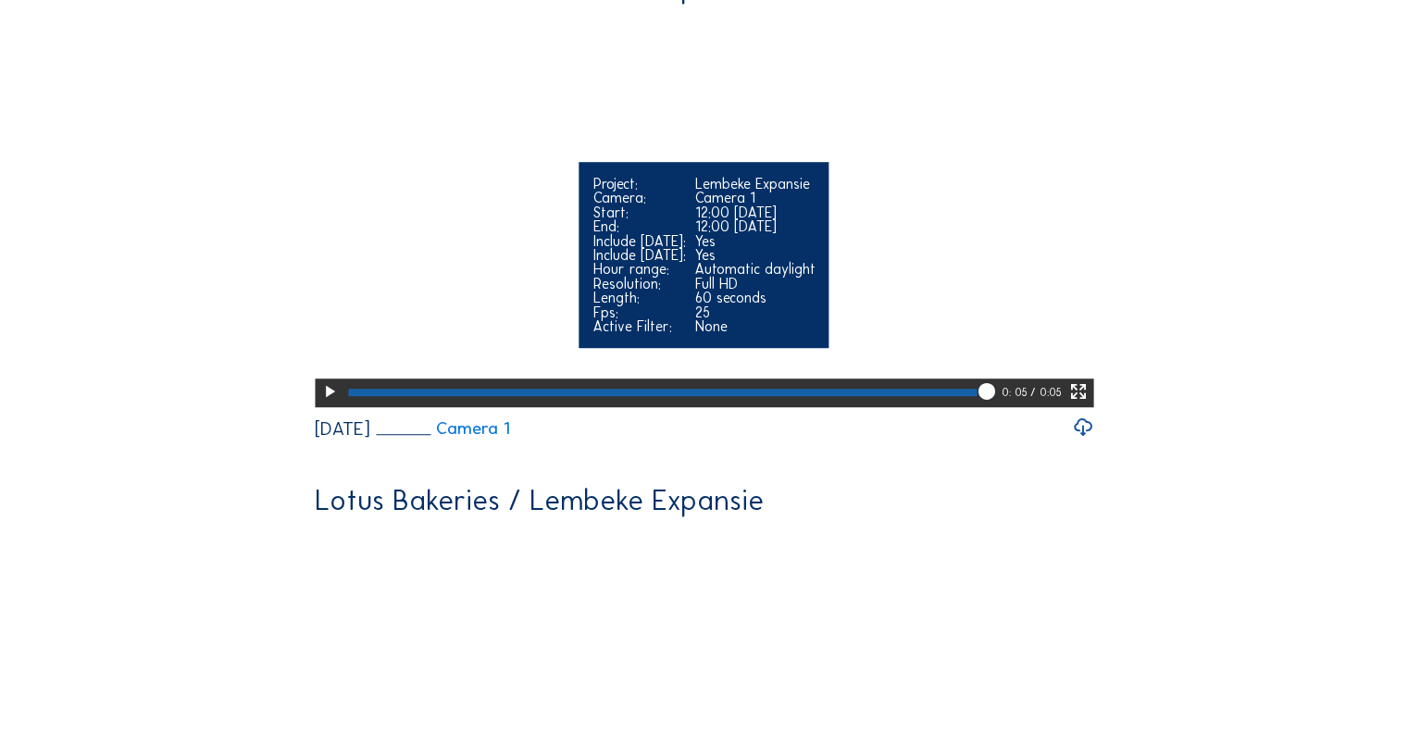
click at [321, 380] on icon at bounding box center [329, 392] width 20 height 25
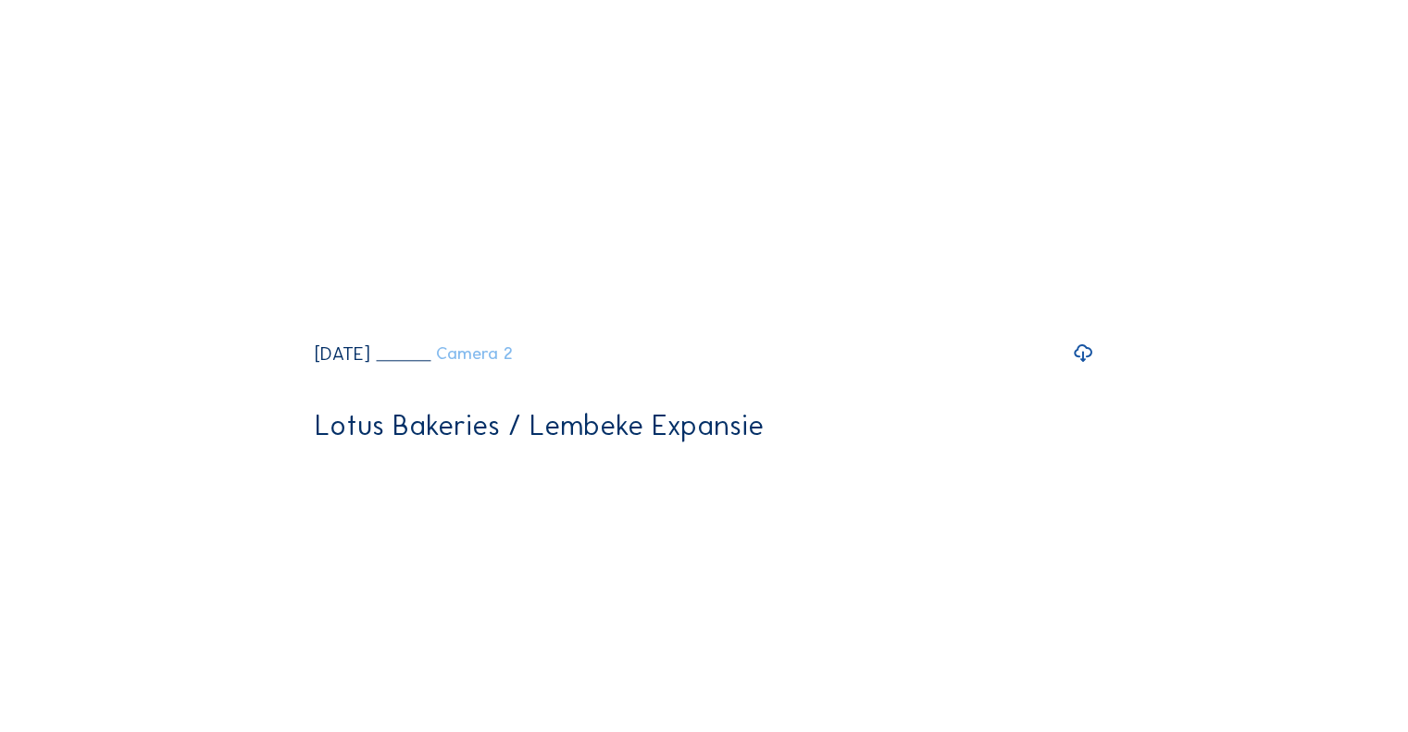
scroll to position [1759, 0]
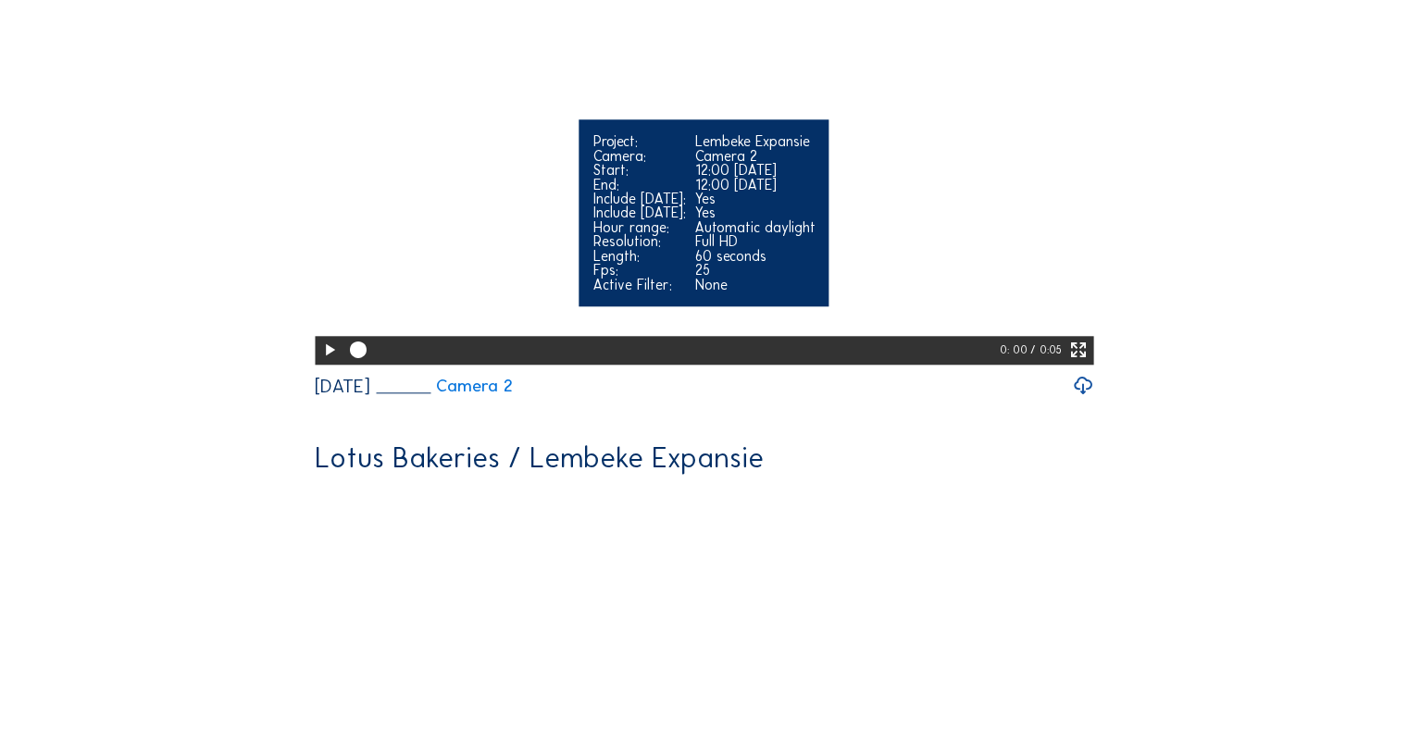
click at [319, 363] on icon at bounding box center [329, 350] width 20 height 25
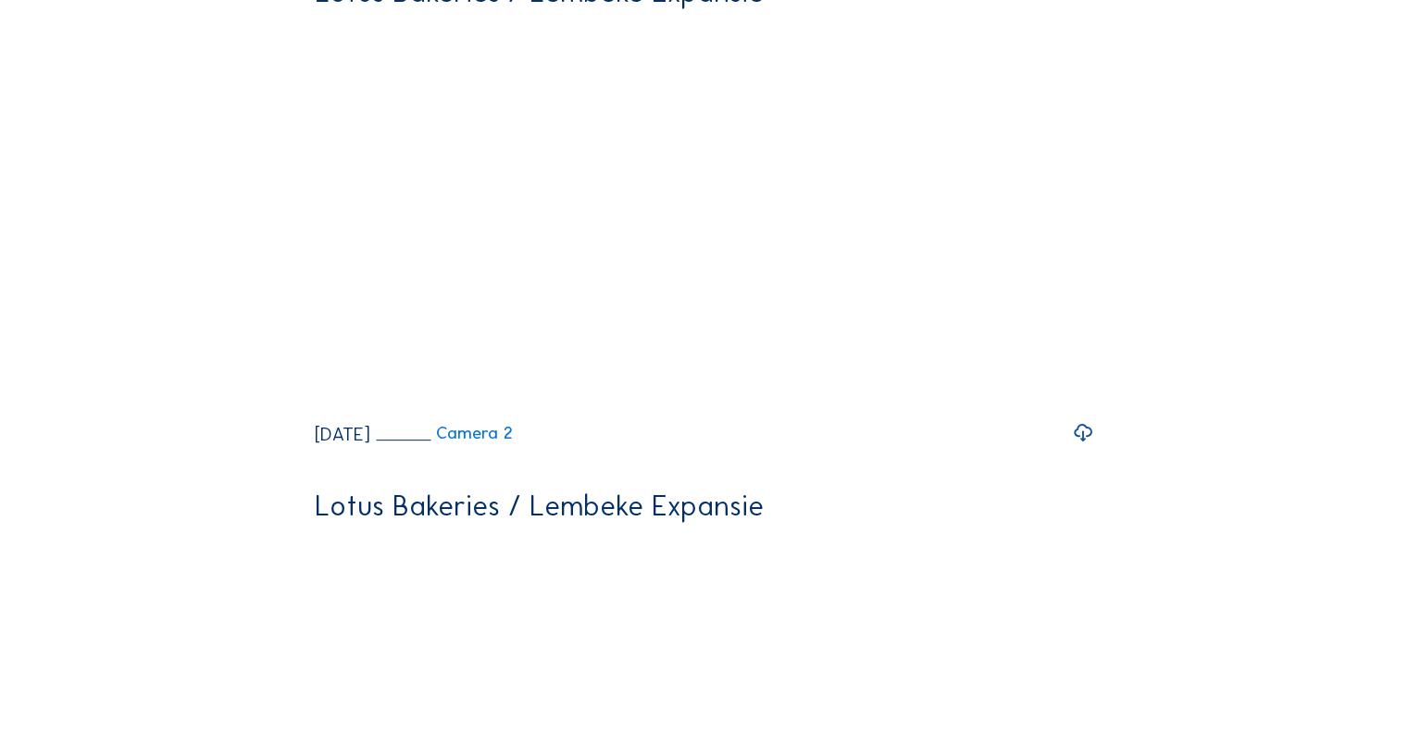
scroll to position [648, 0]
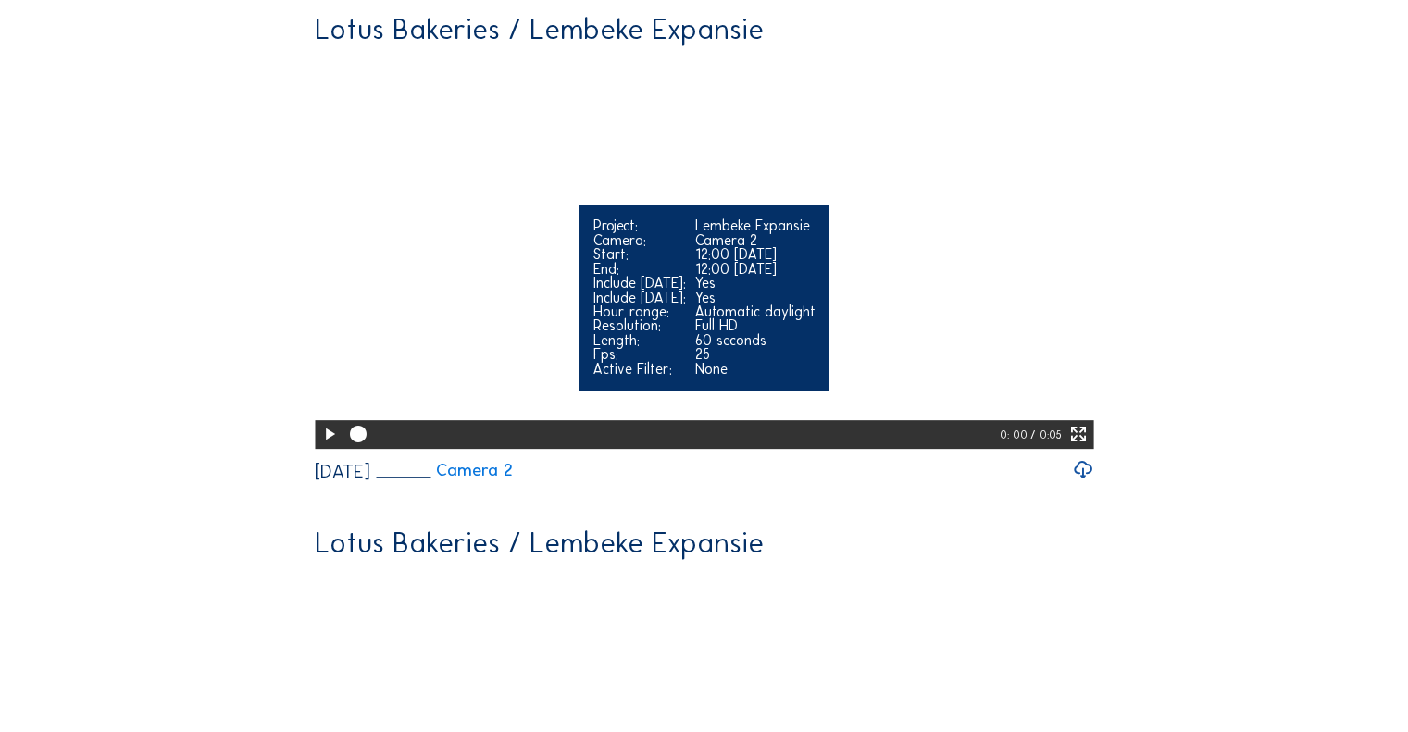
click at [320, 422] on icon at bounding box center [329, 434] width 20 height 25
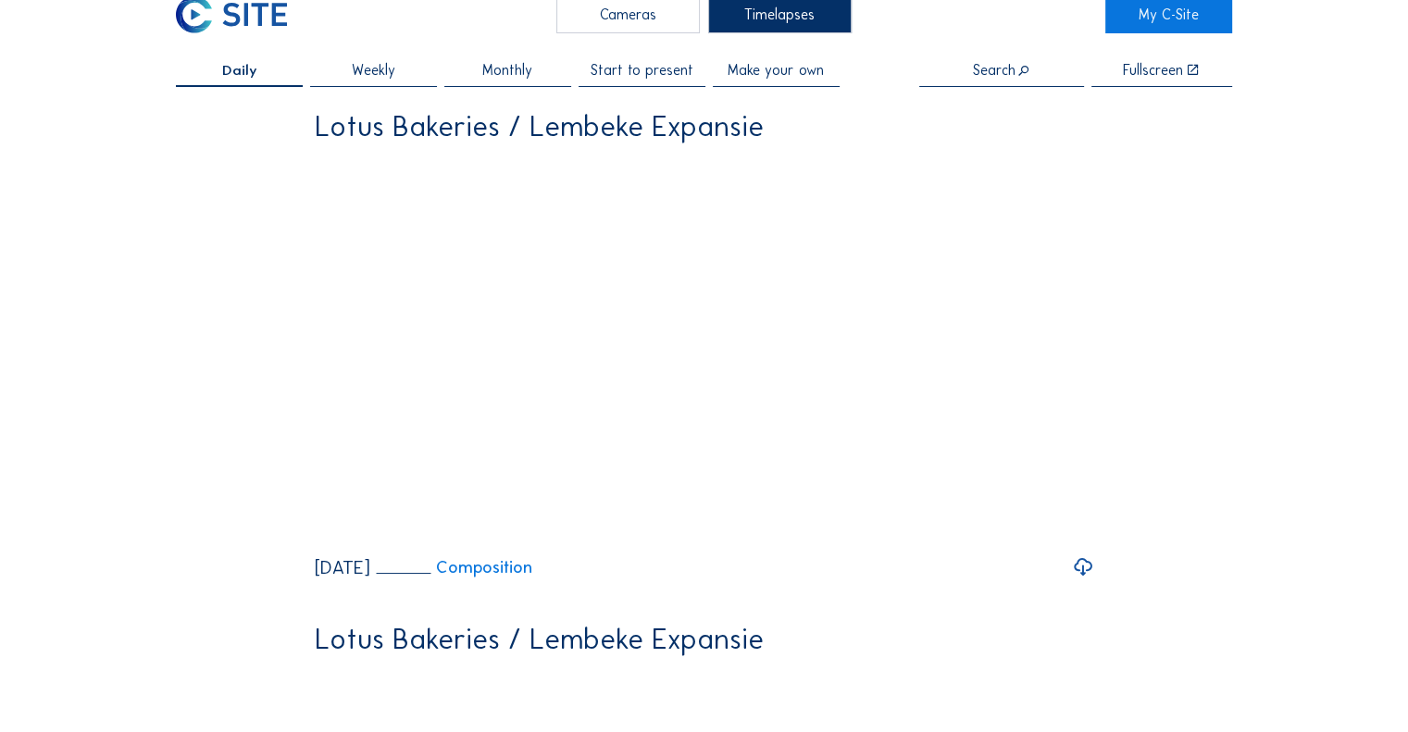
scroll to position [0, 0]
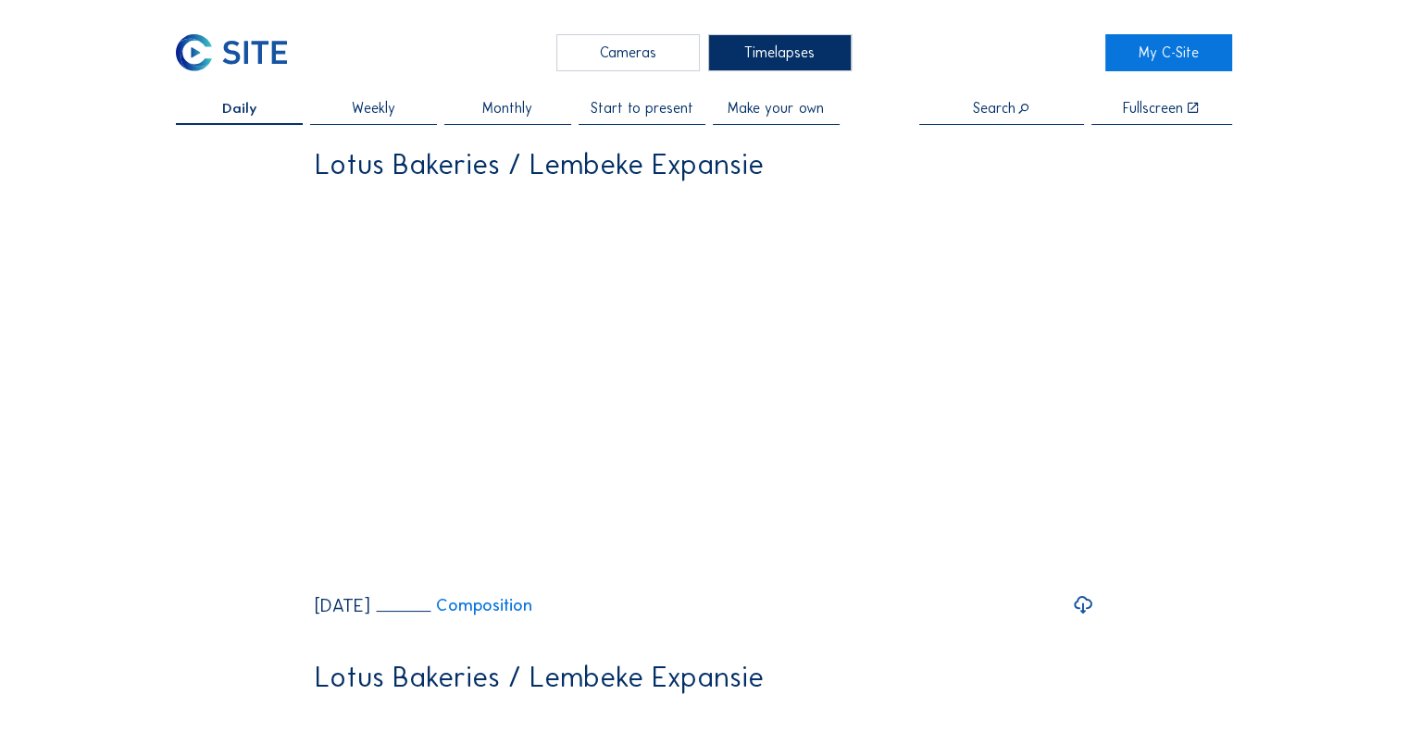
click at [370, 112] on span "Weekly" at bounding box center [374, 108] width 44 height 14
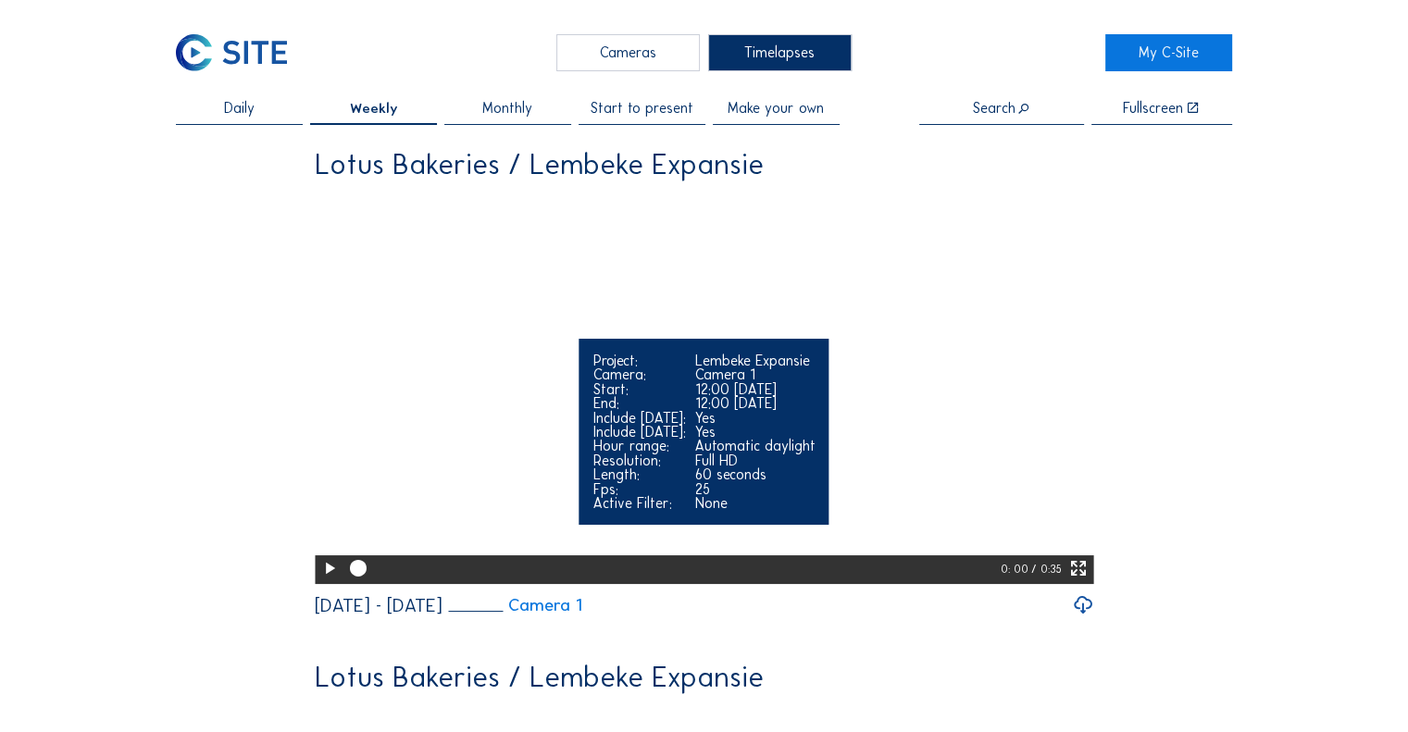
click at [324, 582] on icon at bounding box center [329, 569] width 20 height 25
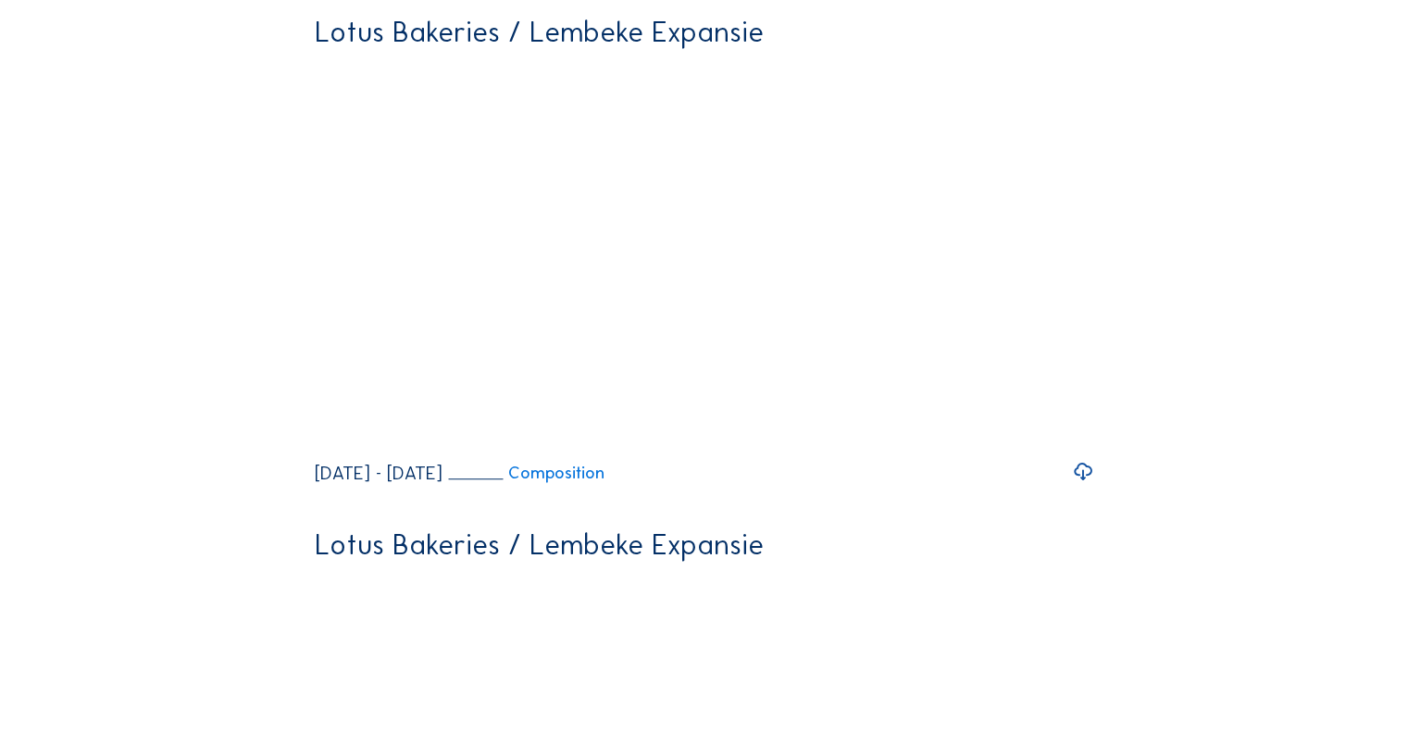
scroll to position [1204, 0]
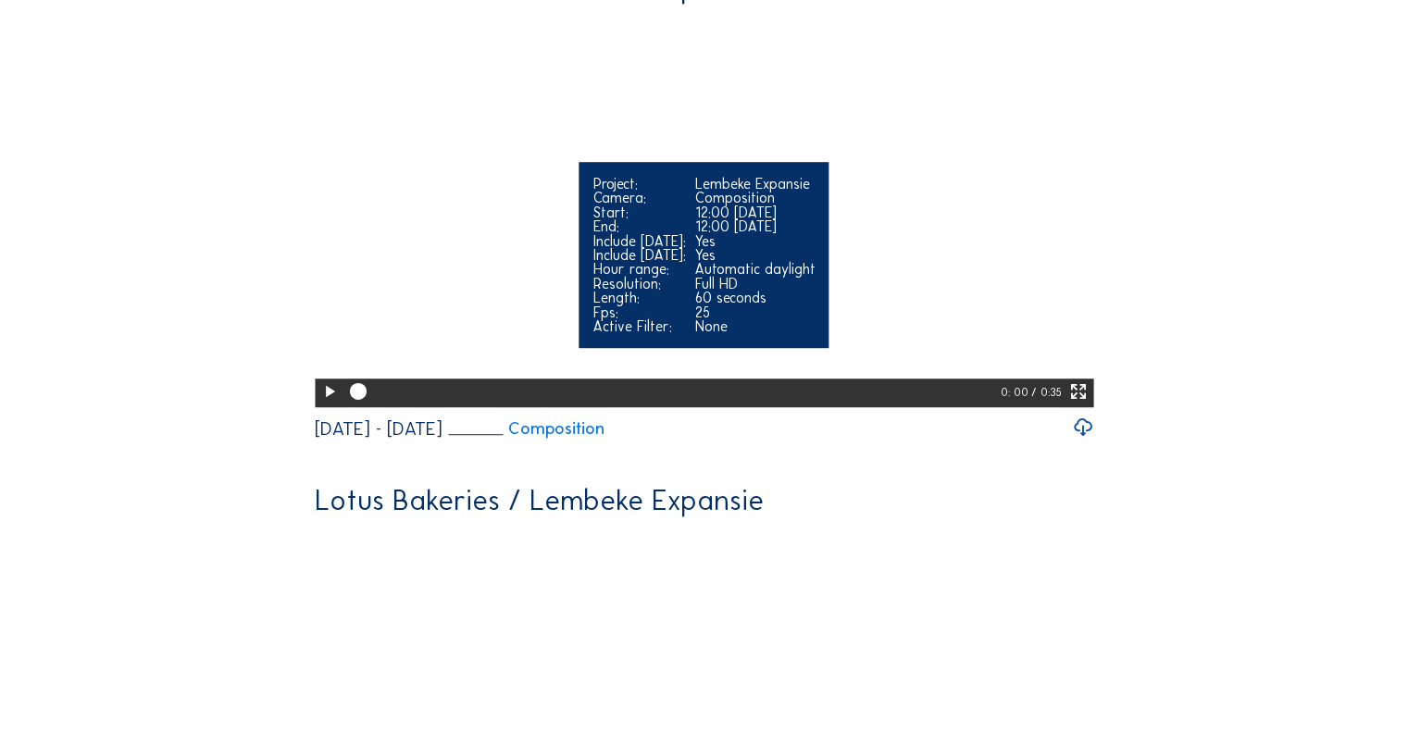
click at [332, 380] on icon at bounding box center [329, 392] width 20 height 25
